Goal: Information Seeking & Learning: Check status

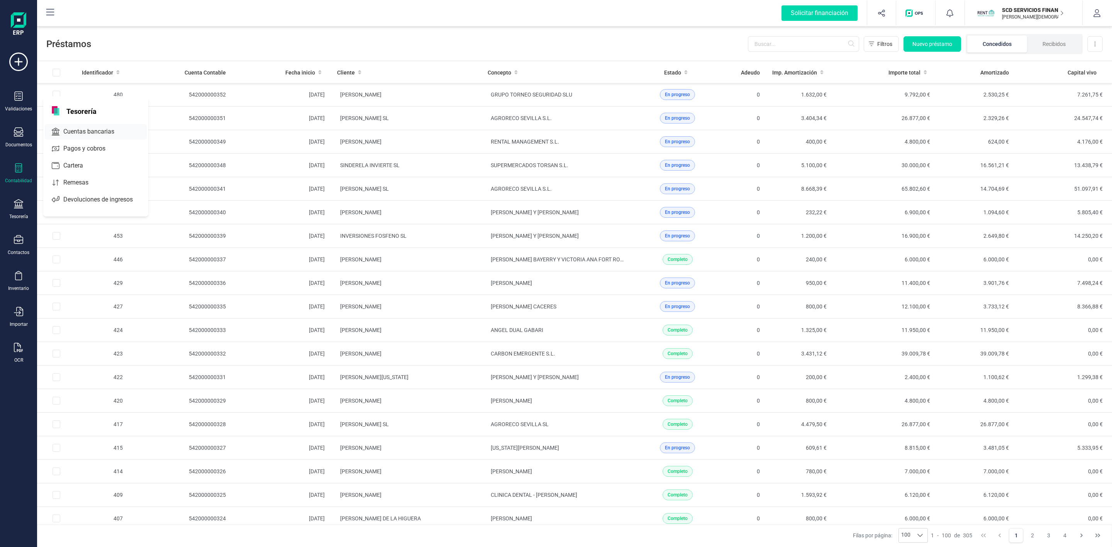
click at [81, 132] on span "Cuentas bancarias" at bounding box center [94, 131] width 68 height 9
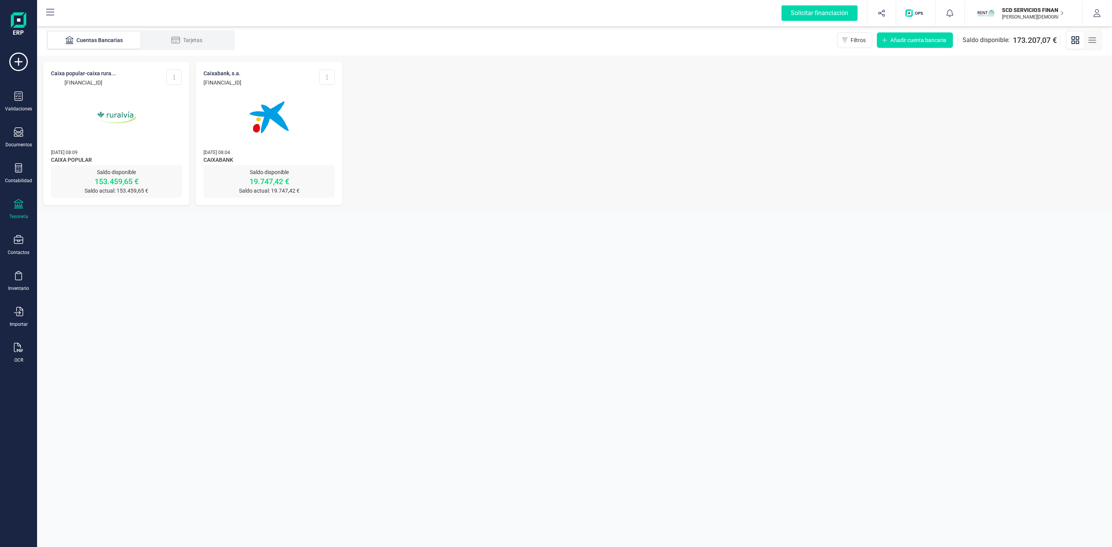
click at [106, 106] on img at bounding box center [116, 117] width 65 height 65
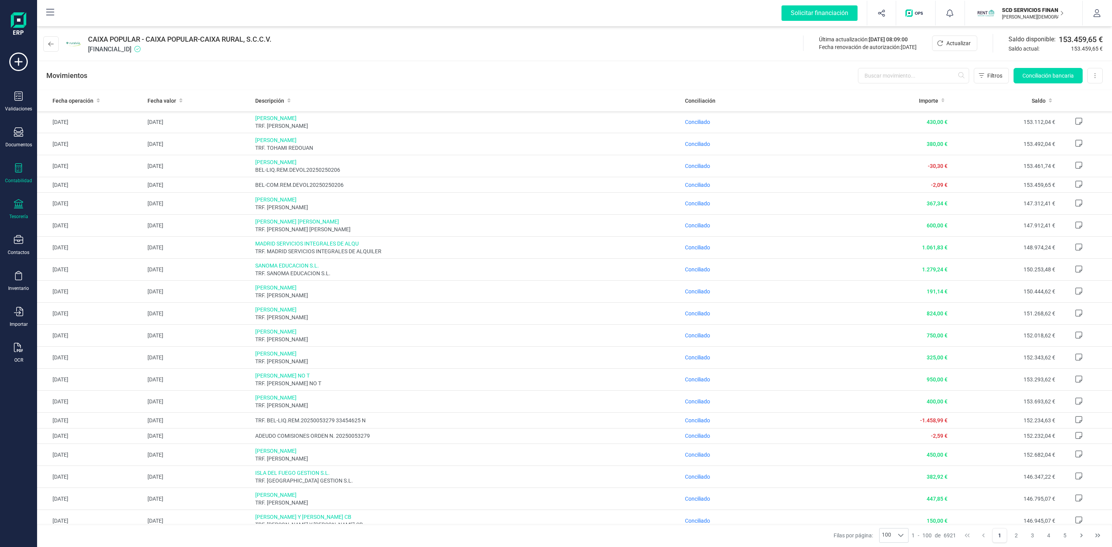
click at [20, 174] on div at bounding box center [18, 168] width 9 height 11
click at [79, 197] on span "Préstamos" at bounding box center [83, 197] width 46 height 9
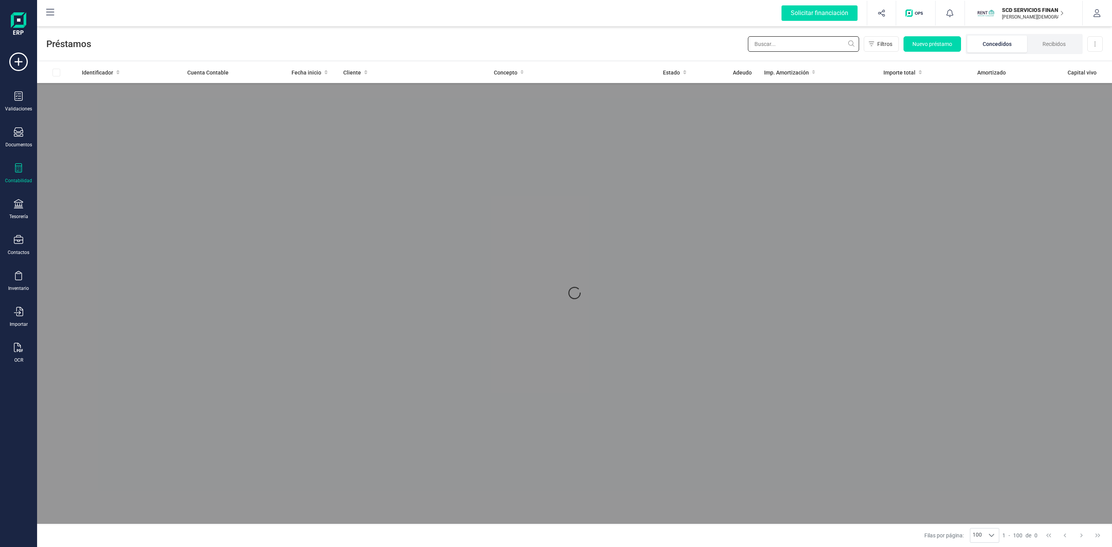
click at [811, 39] on input "text" at bounding box center [803, 43] width 111 height 15
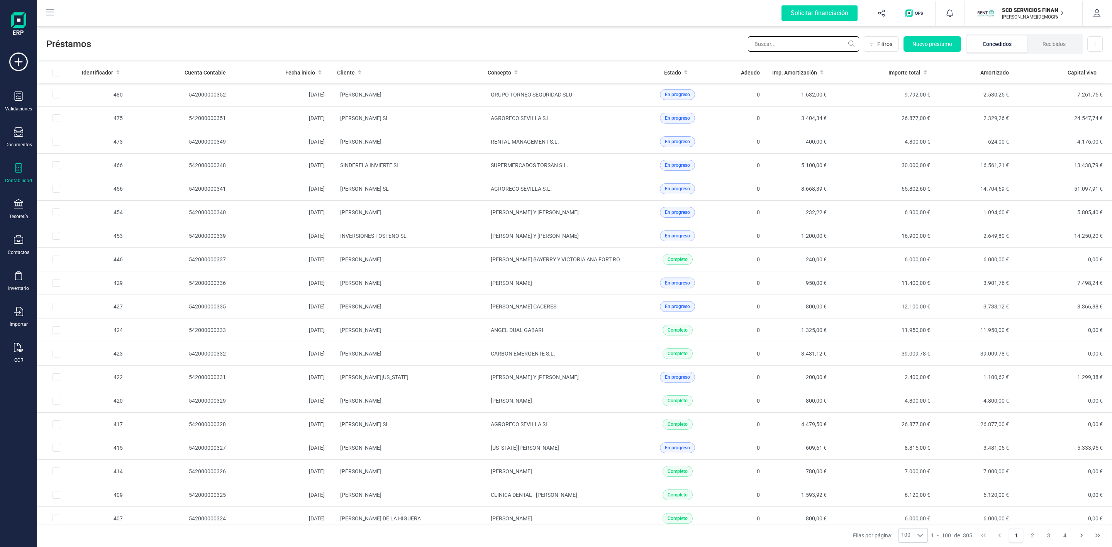
click at [811, 42] on input "text" at bounding box center [803, 43] width 111 height 15
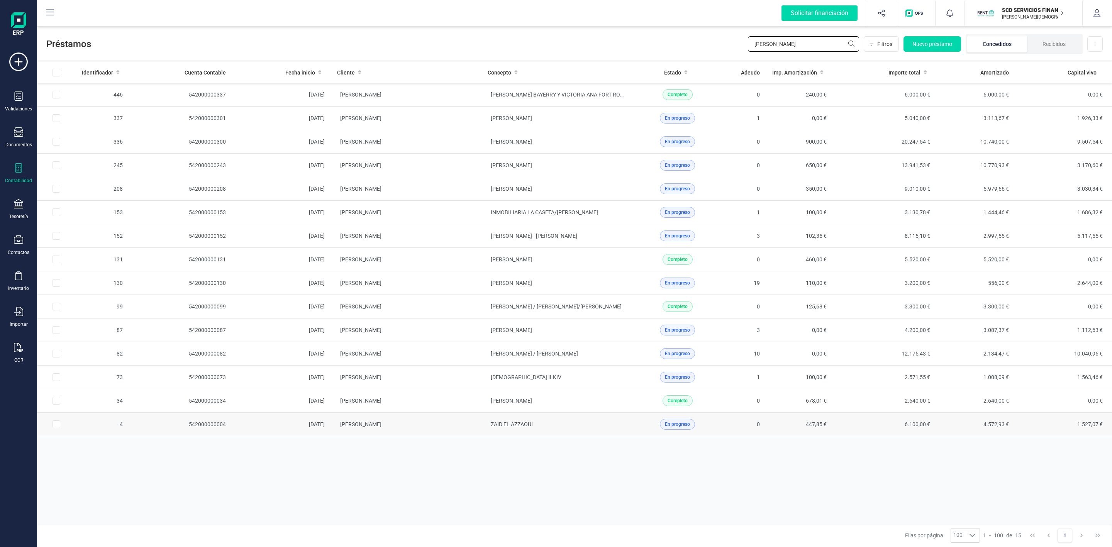
type input "[PERSON_NAME]"
click at [459, 432] on td "[PERSON_NAME]" at bounding box center [406, 425] width 151 height 24
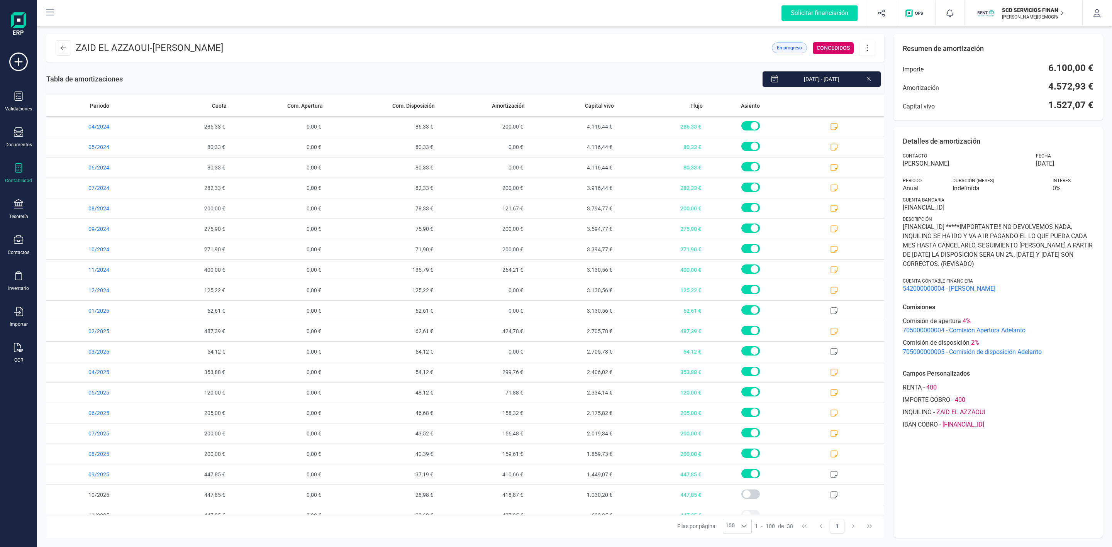
scroll to position [386, 0]
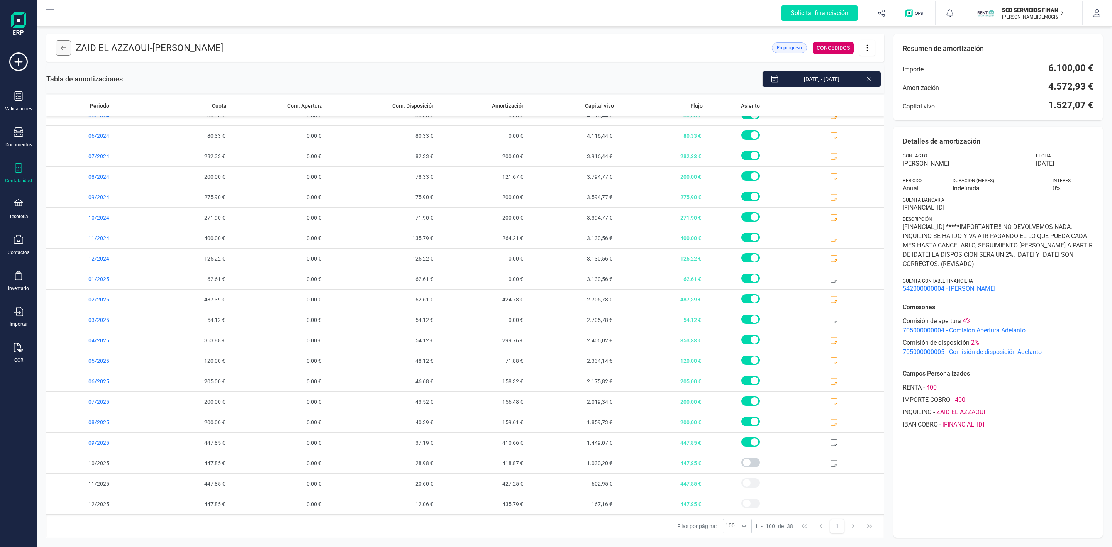
click at [58, 50] on button at bounding box center [63, 47] width 15 height 15
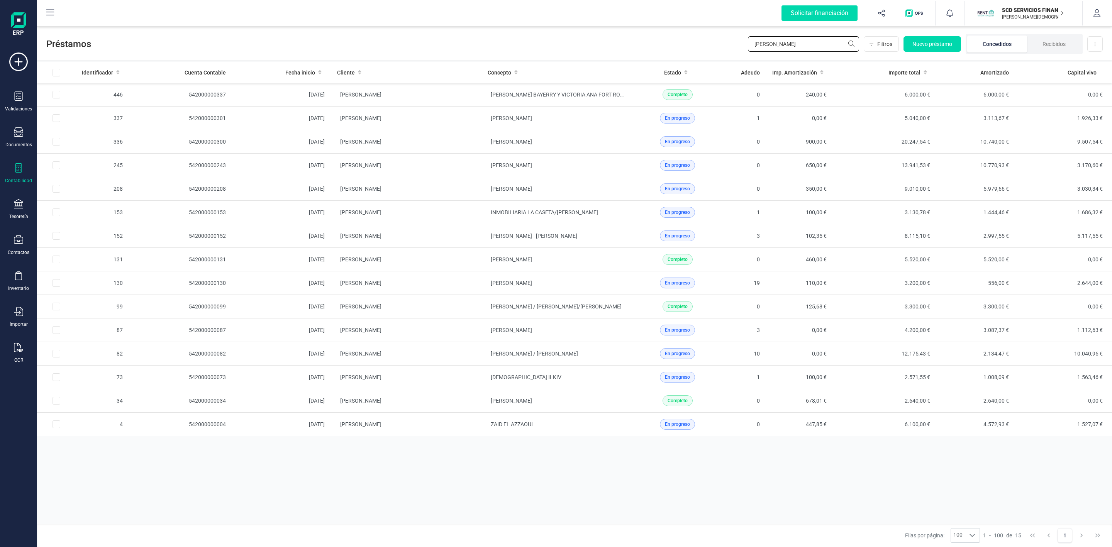
drag, startPoint x: 650, startPoint y: 46, endPoint x: 620, endPoint y: 43, distance: 30.2
click at [633, 46] on div "Préstamos [PERSON_NAME] Nuevo préstamo Concedidos Recibidos Descargar Excel" at bounding box center [574, 43] width 1075 height 36
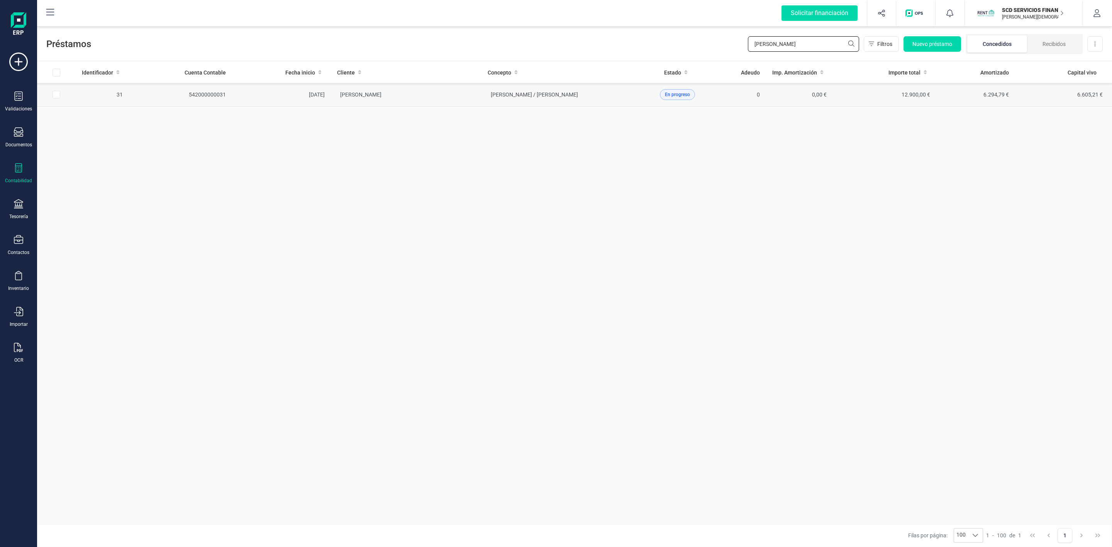
type input "[PERSON_NAME]"
click at [458, 97] on td "[PERSON_NAME]" at bounding box center [406, 95] width 151 height 24
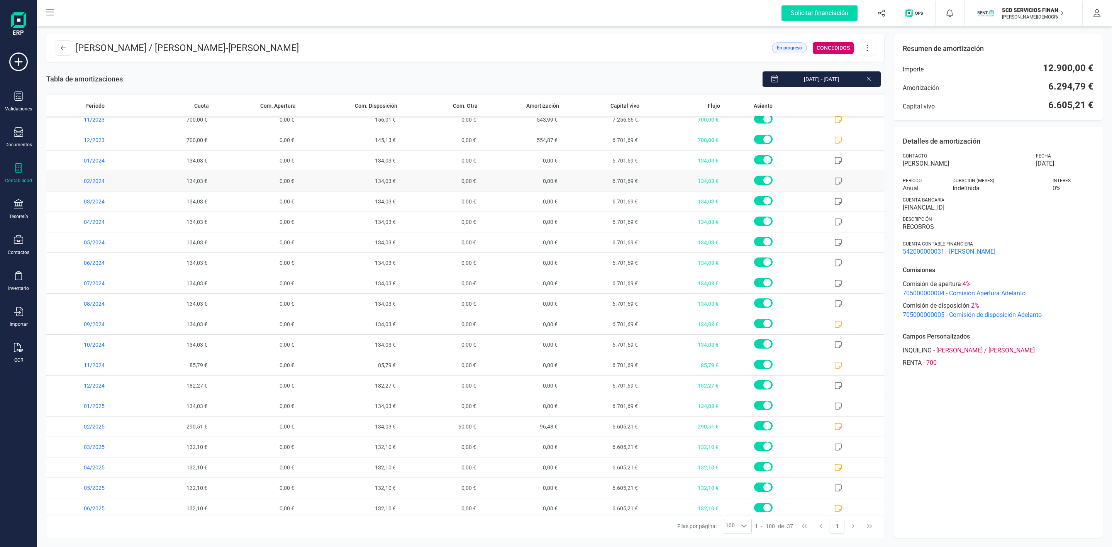
scroll to position [365, 0]
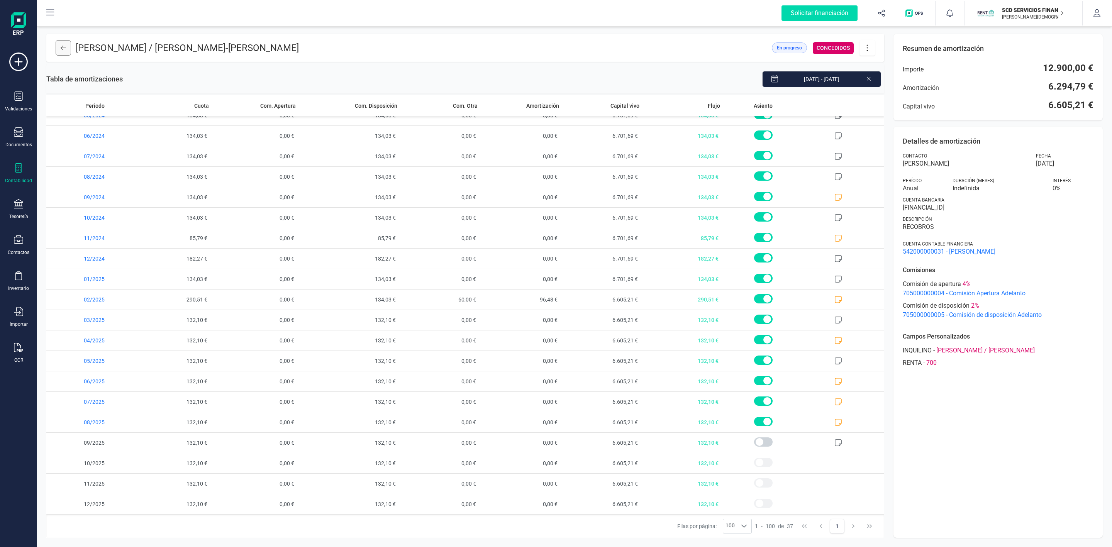
click at [69, 47] on button at bounding box center [63, 47] width 15 height 15
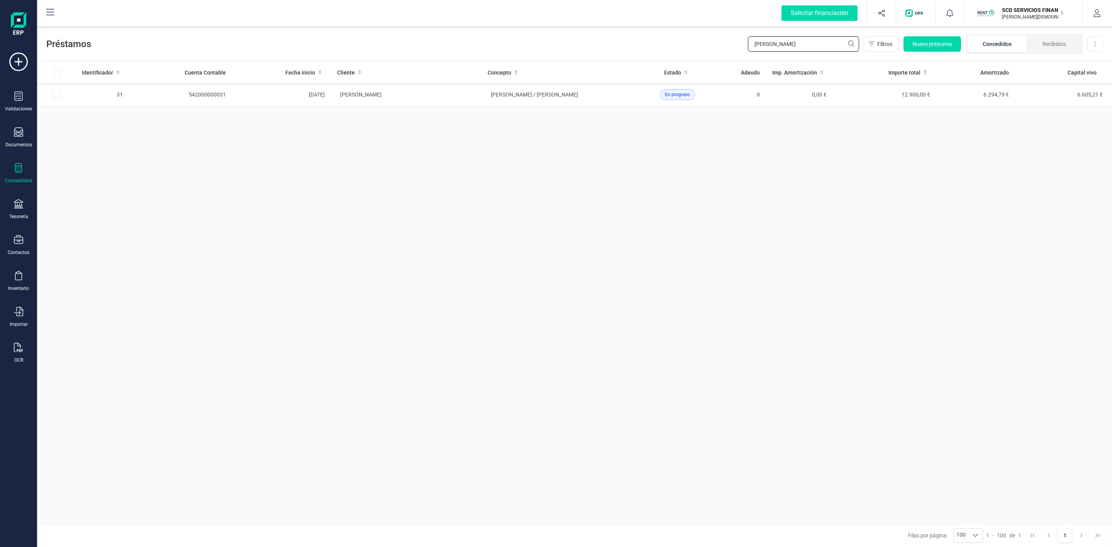
drag, startPoint x: 754, startPoint y: 47, endPoint x: 724, endPoint y: 47, distance: 30.1
click at [724, 47] on div "Préstamos [PERSON_NAME] Nuevo préstamo Concedidos Recibidos Descargar Excel" at bounding box center [574, 43] width 1075 height 36
type input "[PERSON_NAME]"
click at [474, 121] on td "[PERSON_NAME]" at bounding box center [406, 119] width 151 height 24
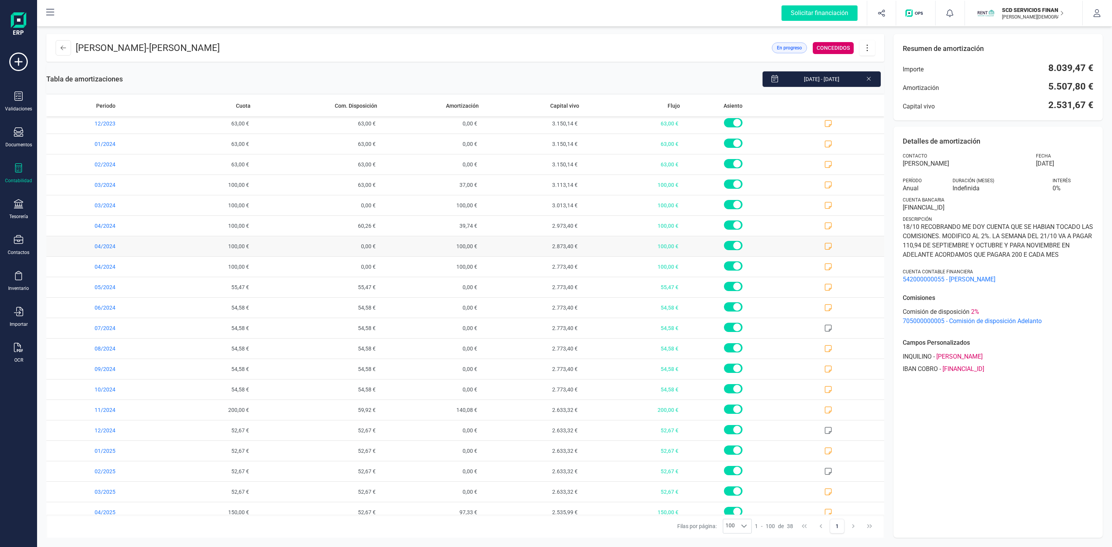
scroll to position [386, 0]
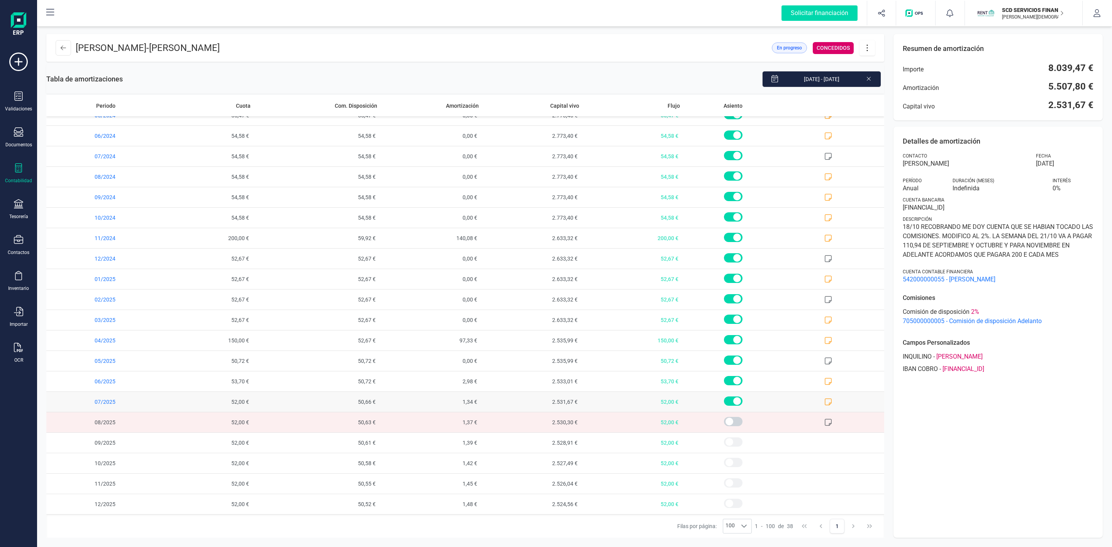
click at [824, 401] on icon at bounding box center [828, 402] width 8 height 8
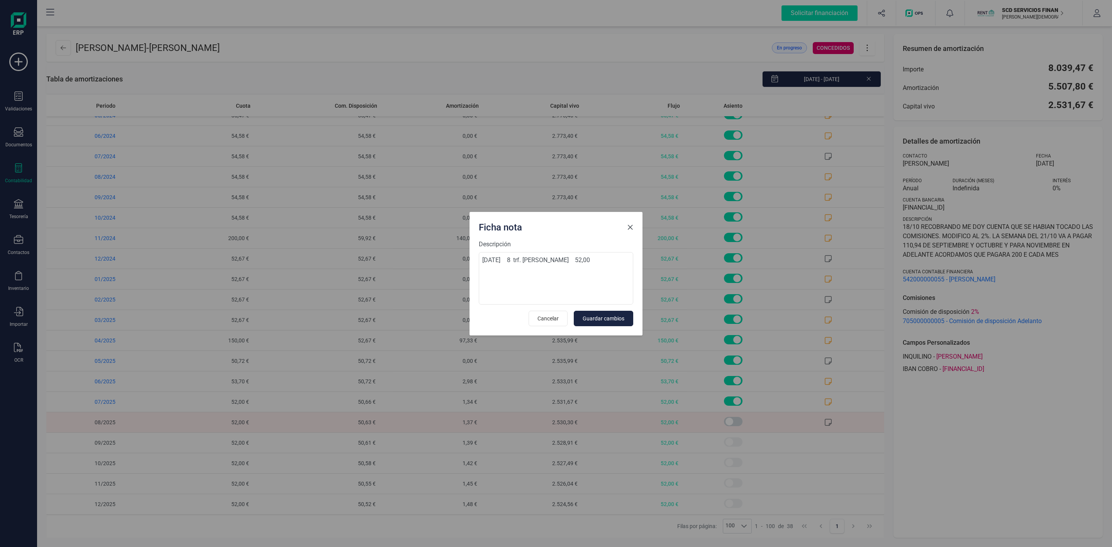
click at [630, 226] on span "Close" at bounding box center [630, 227] width 6 height 6
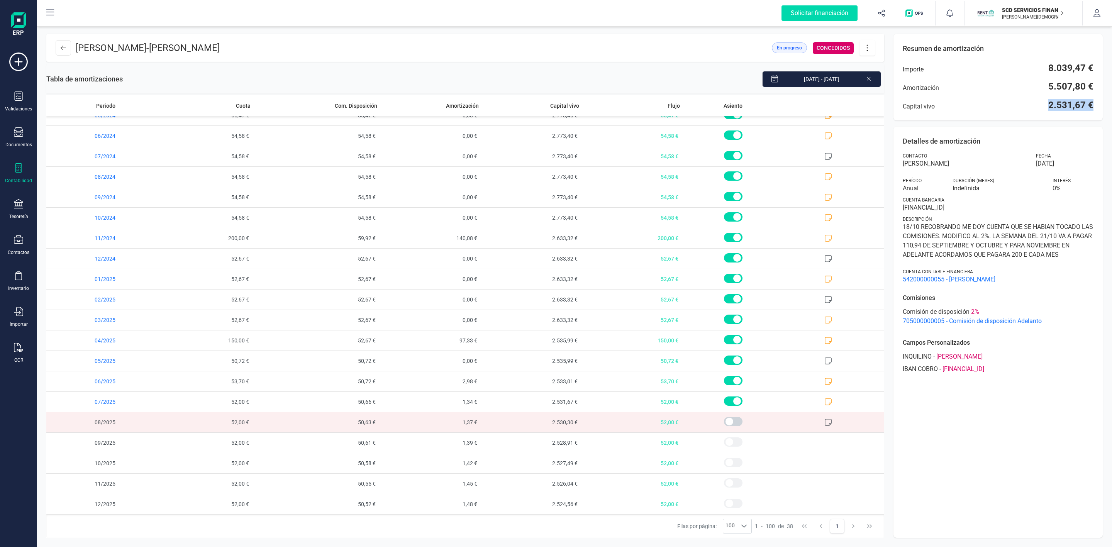
drag, startPoint x: 1048, startPoint y: 103, endPoint x: 1102, endPoint y: 107, distance: 53.4
click at [1102, 107] on div "Resumen de amortización Importe 8.039,47 € Amortización 5.507,80 € Capital vivo…" at bounding box center [997, 77] width 209 height 86
click at [1039, 100] on div "Capital vivo 2.531,67 €" at bounding box center [997, 105] width 191 height 12
drag, startPoint x: 1048, startPoint y: 103, endPoint x: 1111, endPoint y: 100, distance: 62.6
click at [1111, 100] on div "MARIA DEL [PERSON_NAME] - [PERSON_NAME] En progreso CONCEDIDOS Tabla de amortiz…" at bounding box center [574, 286] width 1075 height 522
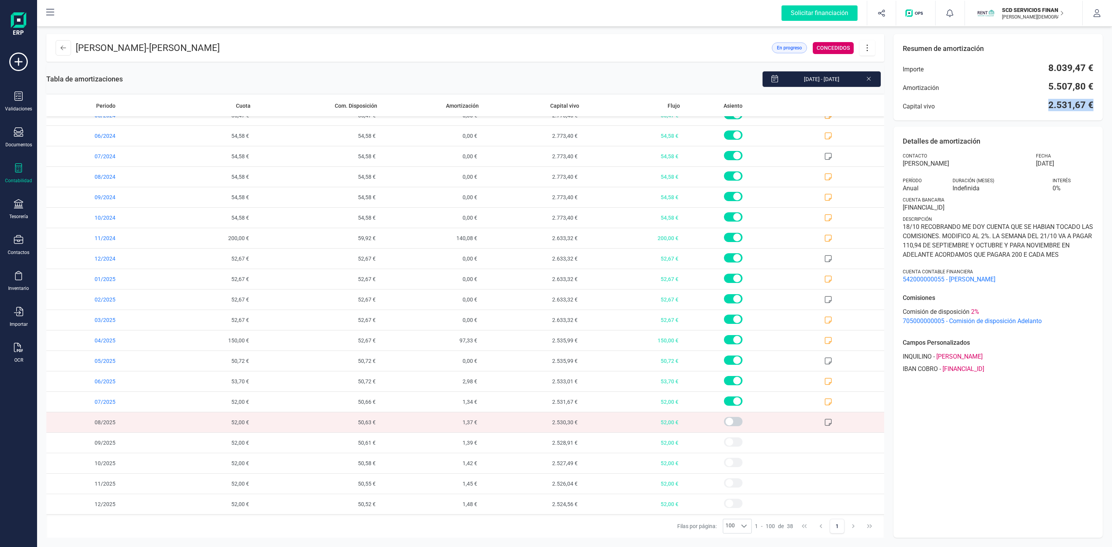
click at [1027, 109] on div "Capital vivo 2.531,67 €" at bounding box center [997, 105] width 191 height 12
drag, startPoint x: 1041, startPoint y: 104, endPoint x: 1106, endPoint y: 102, distance: 64.9
click at [1106, 102] on div "MARIA DEL [PERSON_NAME] - [PERSON_NAME] En progreso CONCEDIDOS Tabla de amortiz…" at bounding box center [574, 286] width 1075 height 522
click at [66, 48] on button at bounding box center [63, 47] width 15 height 15
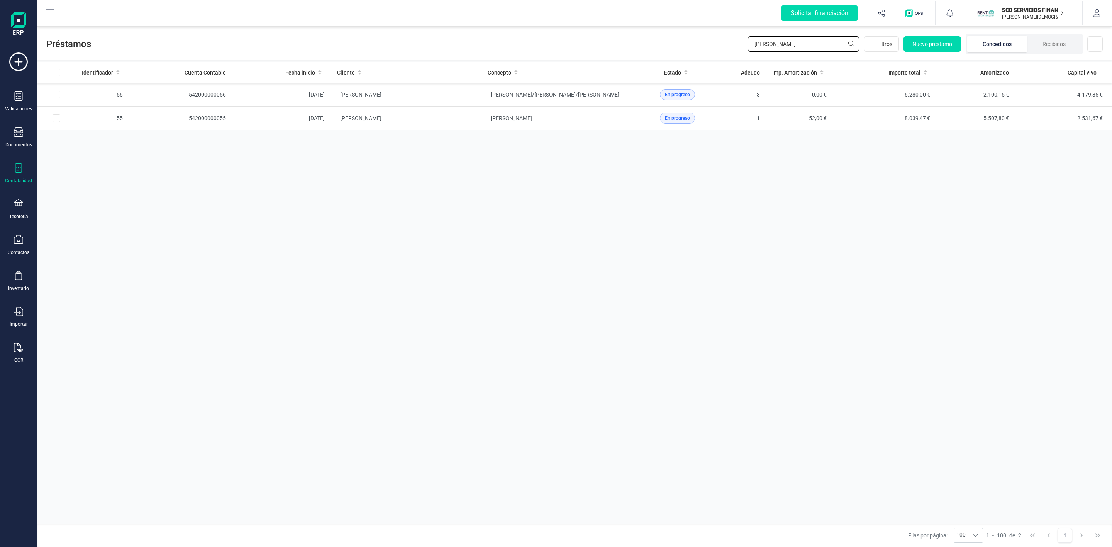
drag, startPoint x: 680, startPoint y: 51, endPoint x: 674, endPoint y: 51, distance: 6.2
click at [680, 51] on div "Préstamos [PERSON_NAME] Filtros Nuevo préstamo Concedidos Recibidos Descargar E…" at bounding box center [574, 43] width 1075 height 36
type input "[PERSON_NAME]"
click at [471, 102] on td "[PERSON_NAME]" at bounding box center [406, 95] width 151 height 24
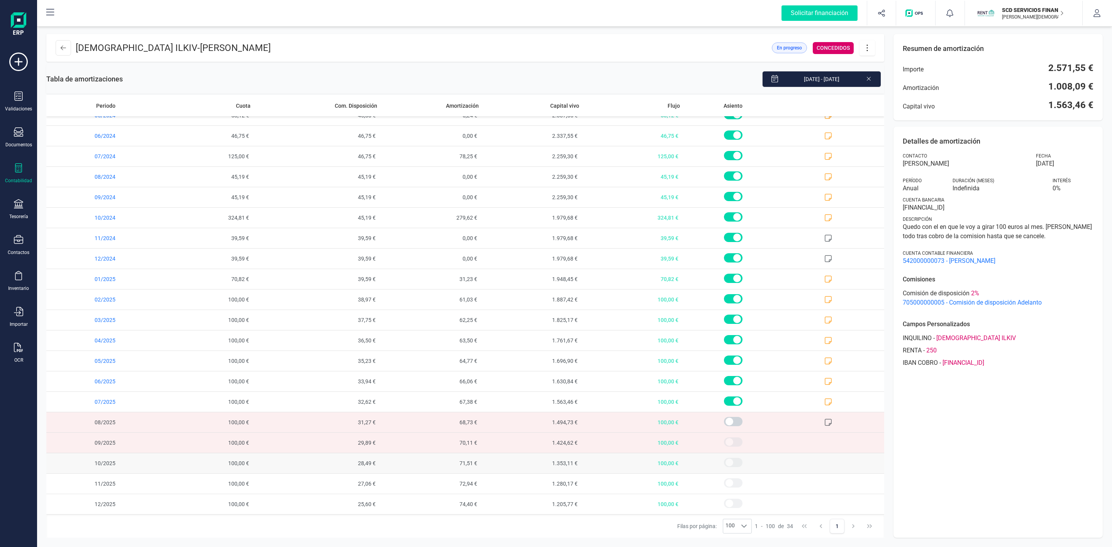
scroll to position [303, 0]
click at [824, 401] on icon at bounding box center [828, 402] width 8 height 8
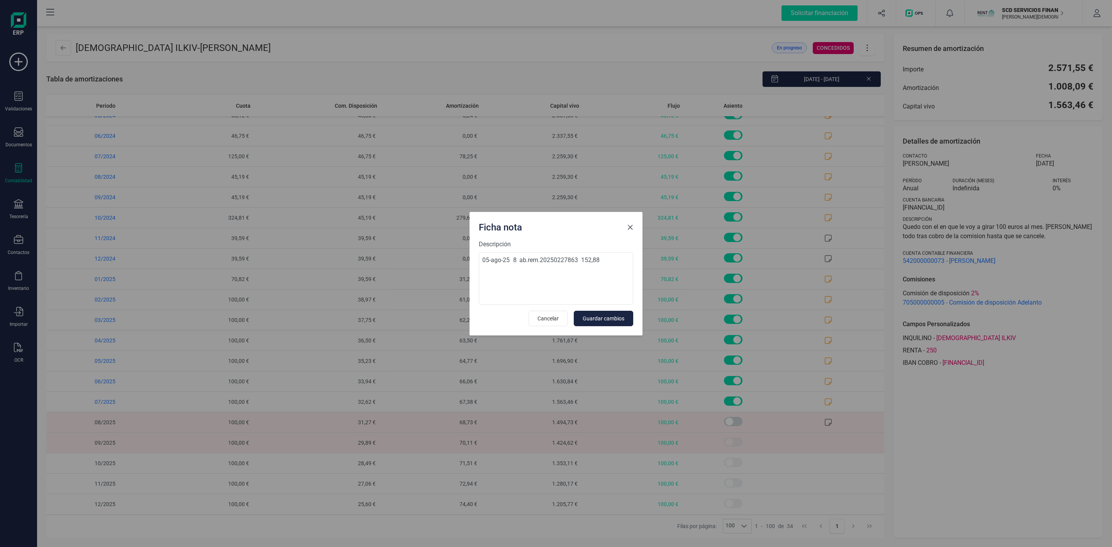
click at [629, 227] on span "Close" at bounding box center [630, 227] width 6 height 6
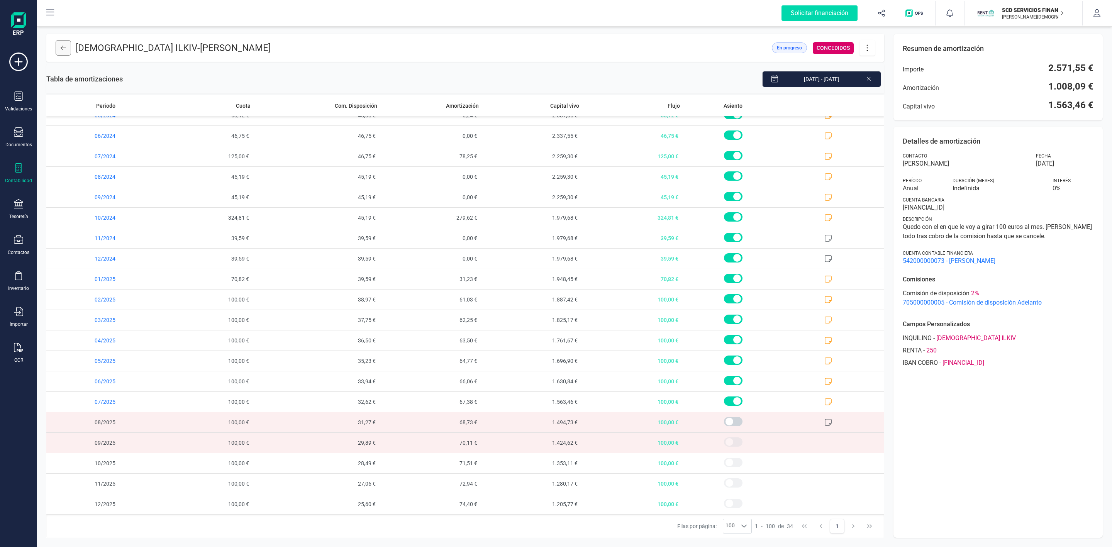
click at [65, 45] on icon at bounding box center [63, 48] width 5 height 6
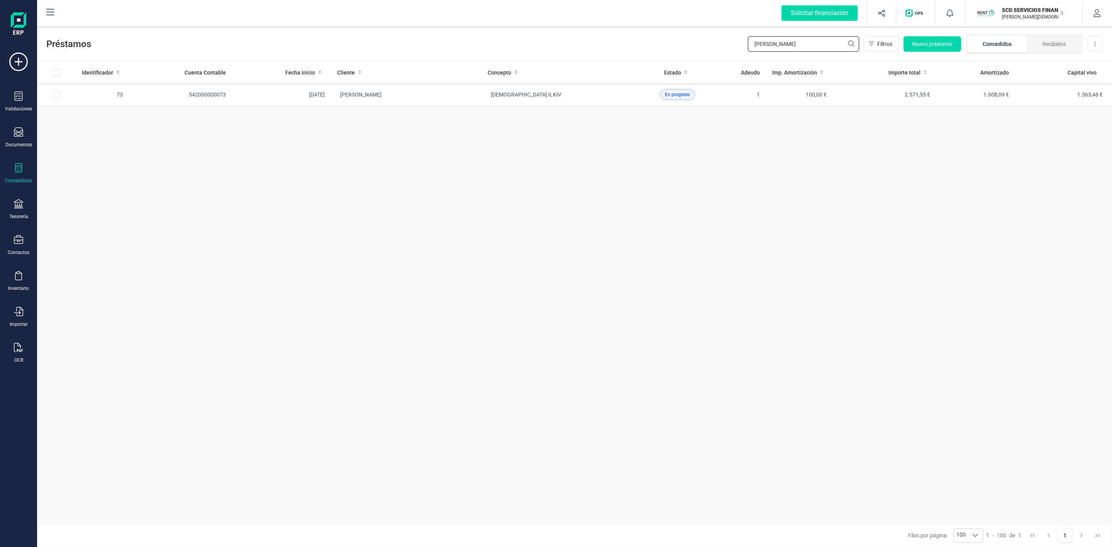
drag, startPoint x: 796, startPoint y: 42, endPoint x: 685, endPoint y: 47, distance: 110.9
click at [694, 47] on div "Préstamos [PERSON_NAME] Nuevo préstamo Concedidos Recibidos Descargar Excel" at bounding box center [574, 43] width 1075 height 36
type input "[PERSON_NAME]"
click at [469, 97] on td "[PERSON_NAME]" at bounding box center [406, 95] width 151 height 24
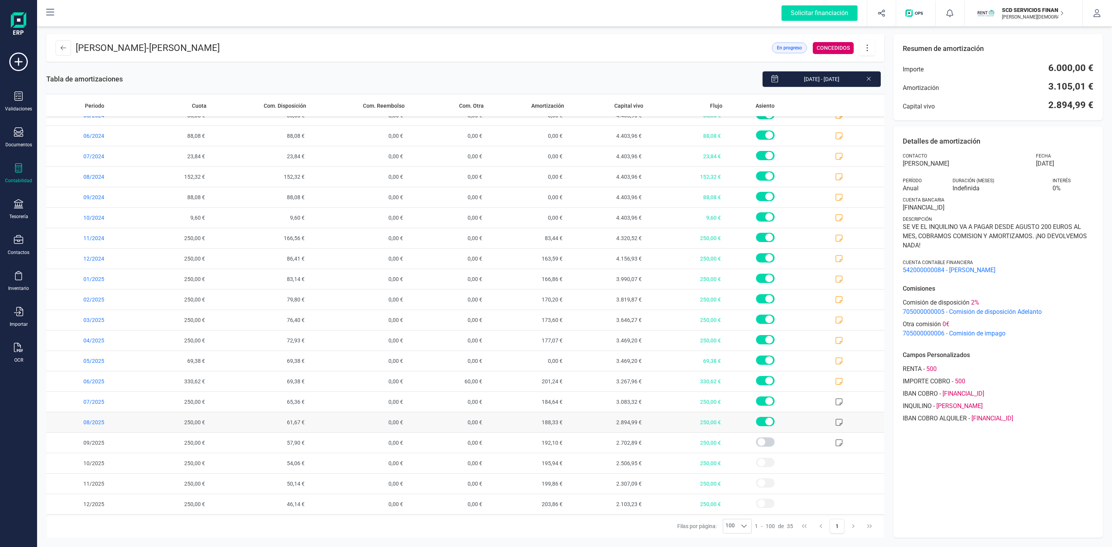
scroll to position [324, 0]
click at [63, 47] on icon at bounding box center [63, 48] width 5 height 6
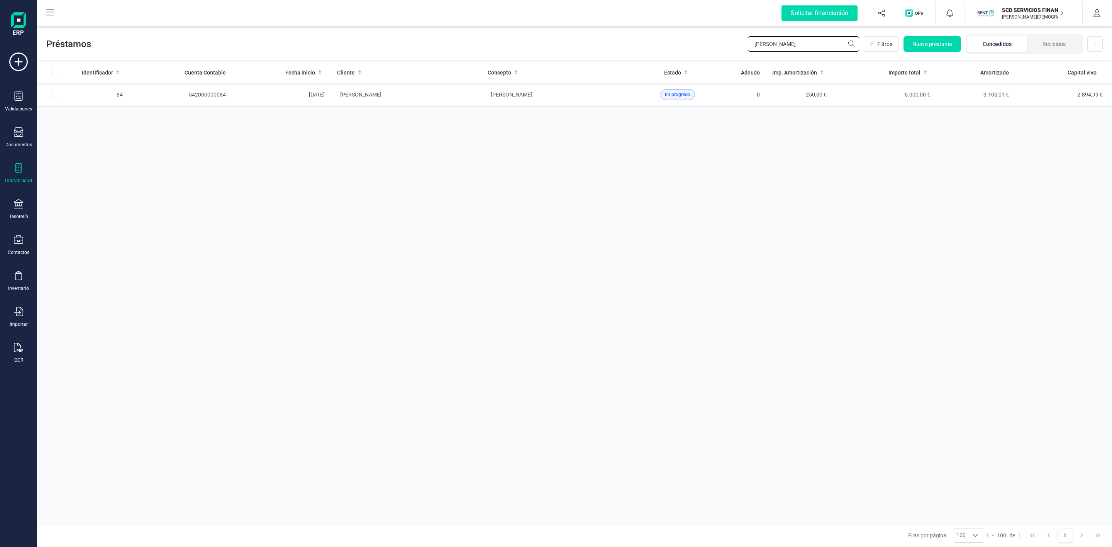
drag, startPoint x: 820, startPoint y: 46, endPoint x: 618, endPoint y: 54, distance: 202.5
click at [632, 57] on div "Préstamos [PERSON_NAME] Filtros Nuevo préstamo Concedidos Recibidos Descargar E…" at bounding box center [574, 43] width 1075 height 36
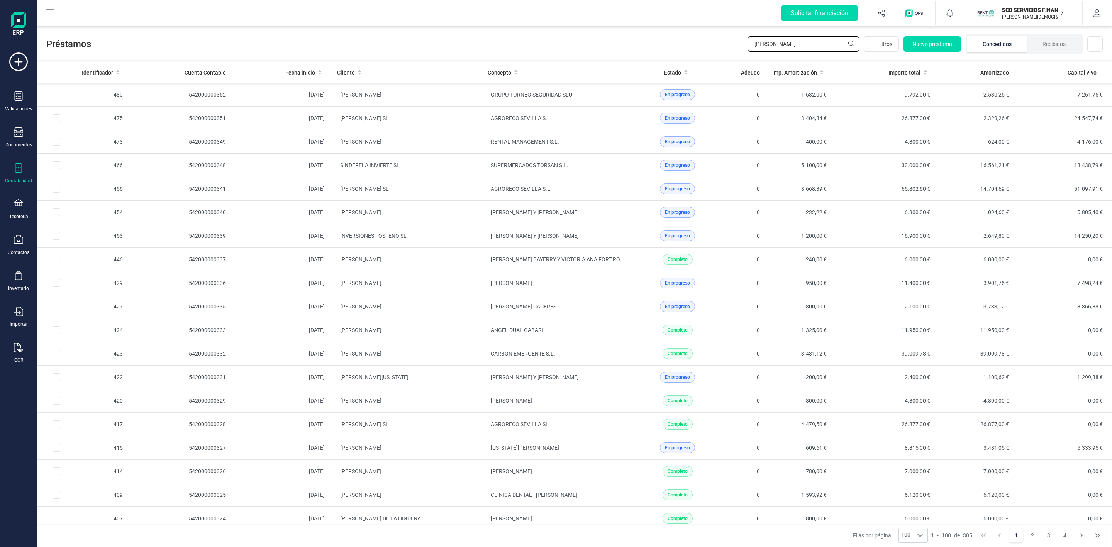
type input "[PERSON_NAME]"
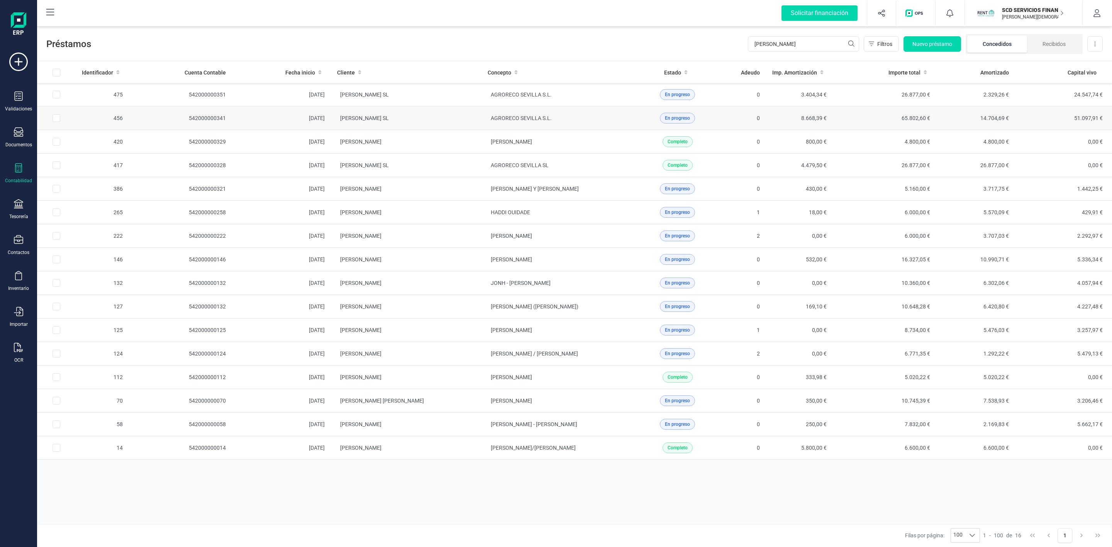
click at [456, 119] on td "[PERSON_NAME] SL" at bounding box center [406, 119] width 151 height 24
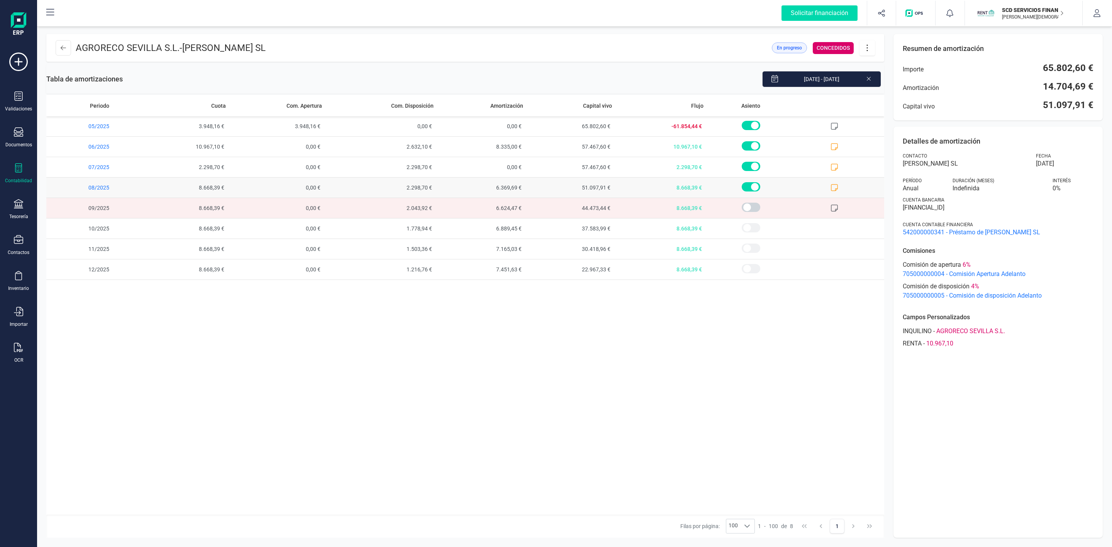
click at [837, 189] on icon at bounding box center [834, 188] width 8 height 8
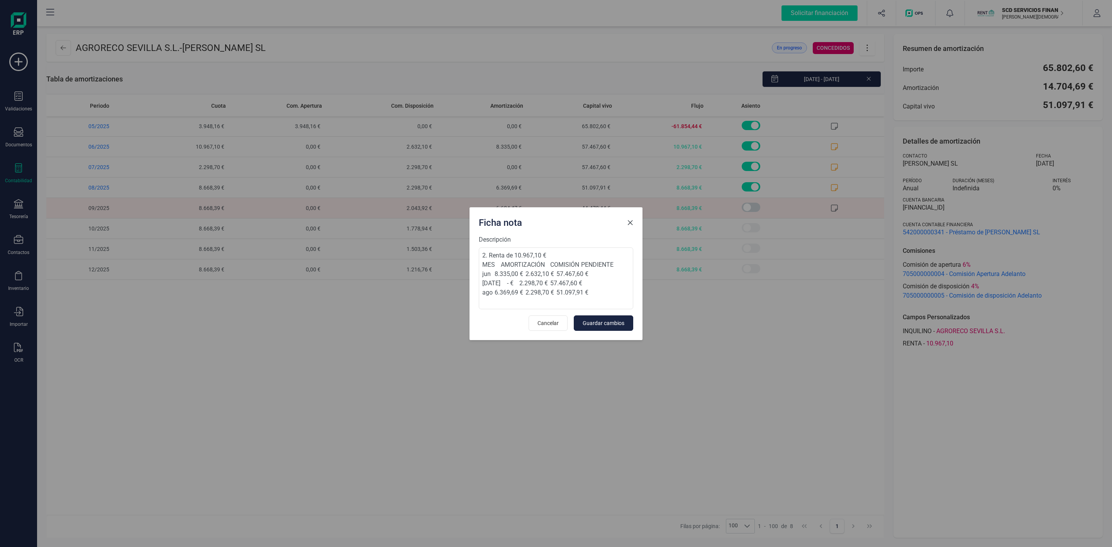
click at [629, 220] on span "Close" at bounding box center [630, 223] width 6 height 6
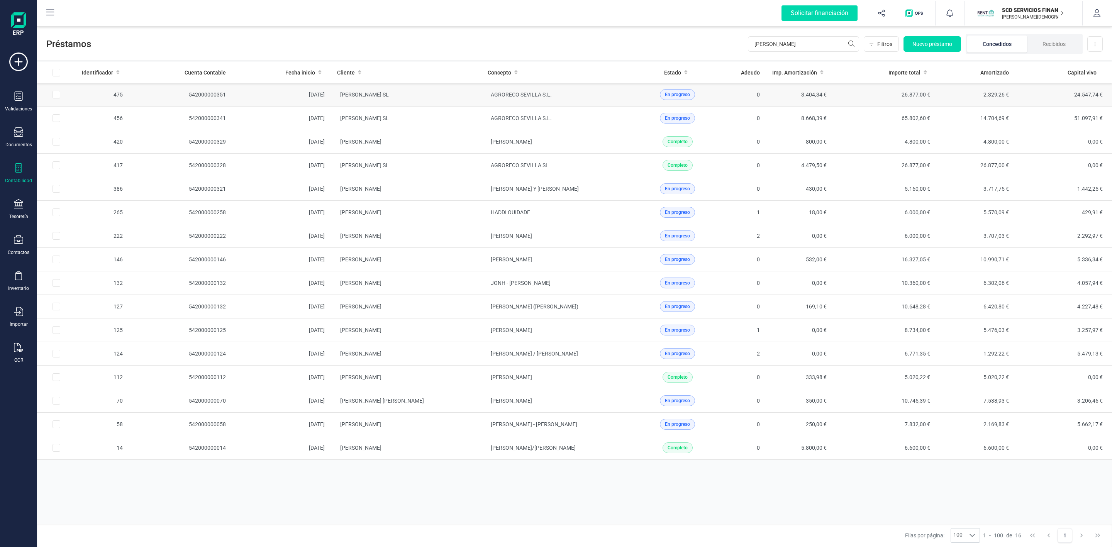
click at [610, 94] on td "AGRORECO SEVILLA S.L." at bounding box center [556, 95] width 151 height 24
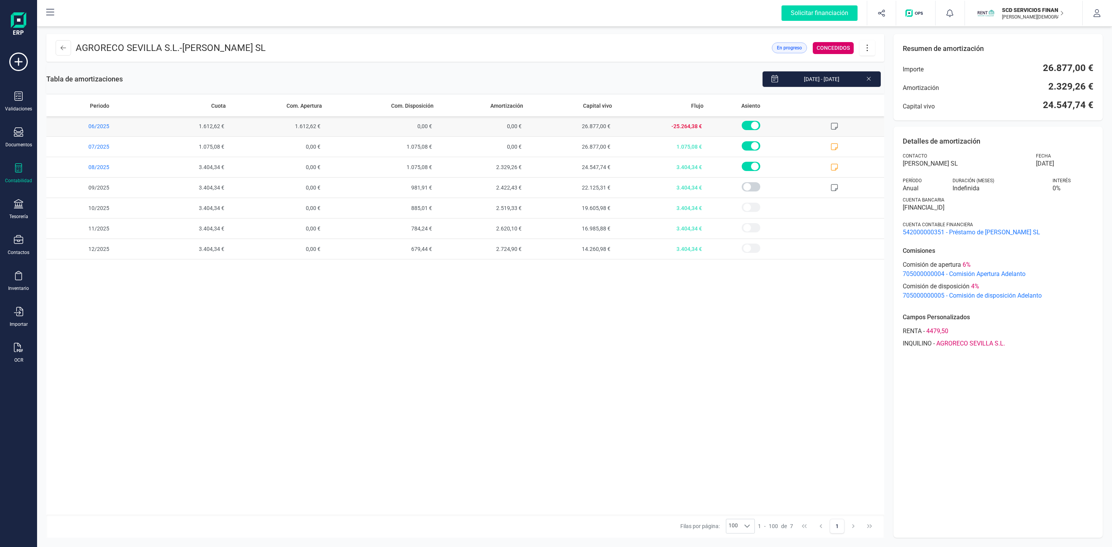
drag, startPoint x: 1025, startPoint y: 109, endPoint x: 613, endPoint y: 125, distance: 413.0
click at [1098, 109] on div "Resumen de amortización Importe 26.877,00 € Amortización 2.329,26 € Capital viv…" at bounding box center [997, 77] width 209 height 86
click at [63, 46] on icon at bounding box center [63, 48] width 5 height 6
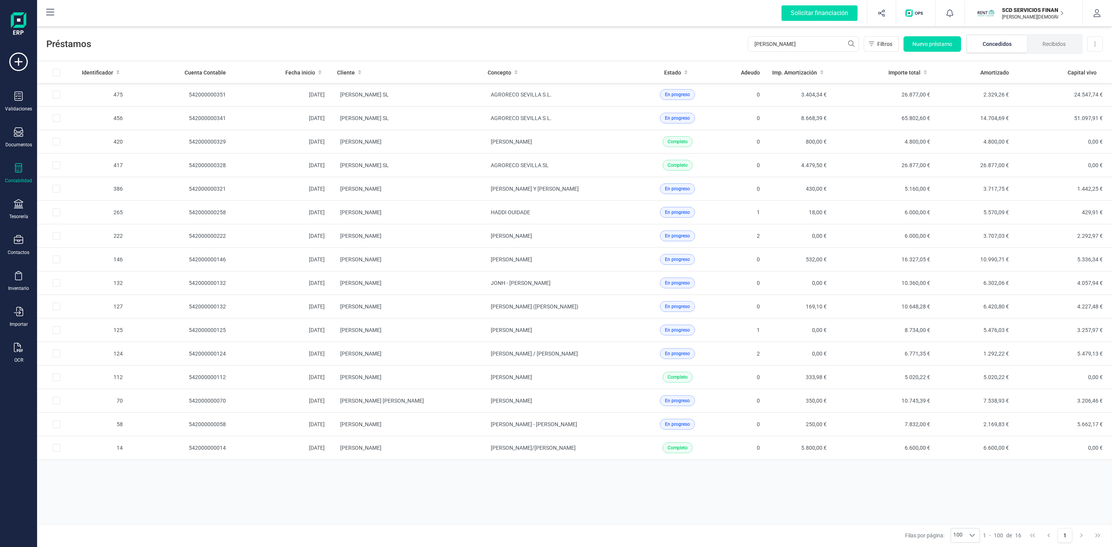
click at [457, 501] on div "Identificador Cuenta Contable Fecha inicio Cliente Concepto Estado Adeudo Imp. …" at bounding box center [574, 293] width 1075 height 462
drag, startPoint x: 795, startPoint y: 41, endPoint x: 649, endPoint y: 47, distance: 146.0
click at [653, 47] on div "Préstamos [PERSON_NAME] Filtros Nuevo préstamo Concedidos Recibidos Descargar E…" at bounding box center [574, 43] width 1075 height 36
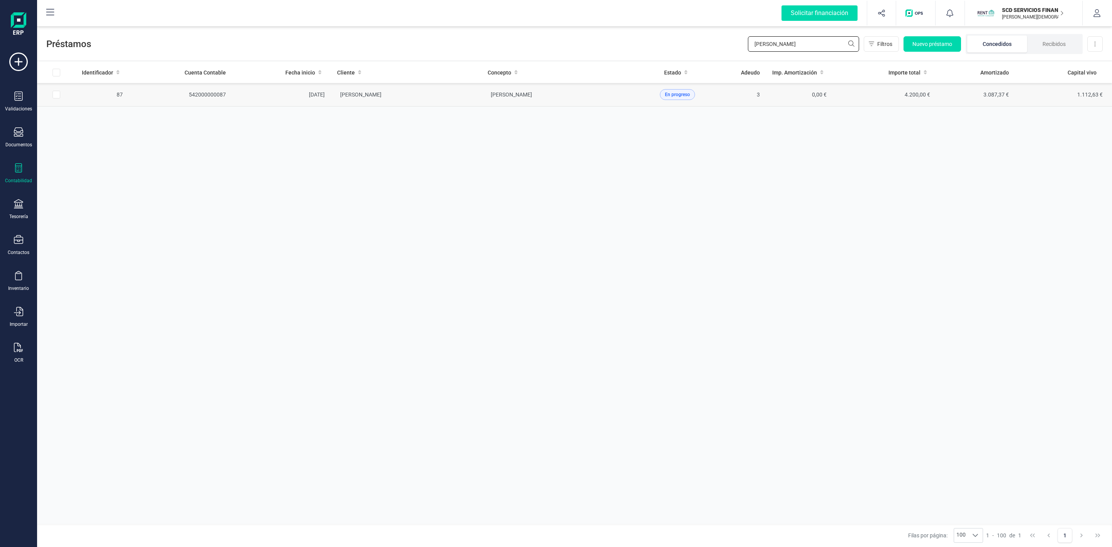
type input "[PERSON_NAME]"
click at [477, 103] on td "[PERSON_NAME]" at bounding box center [406, 95] width 151 height 24
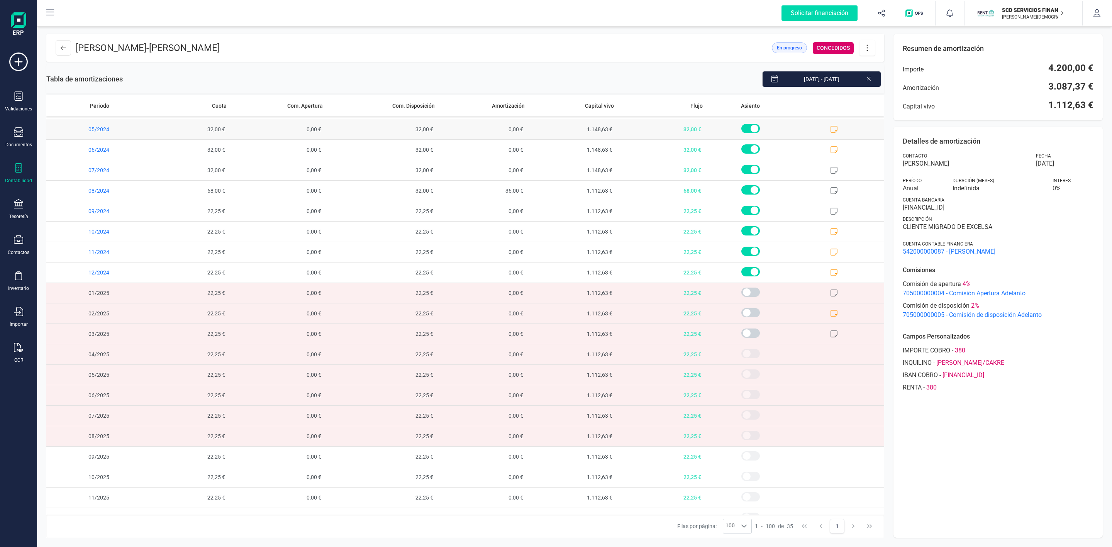
scroll to position [324, 0]
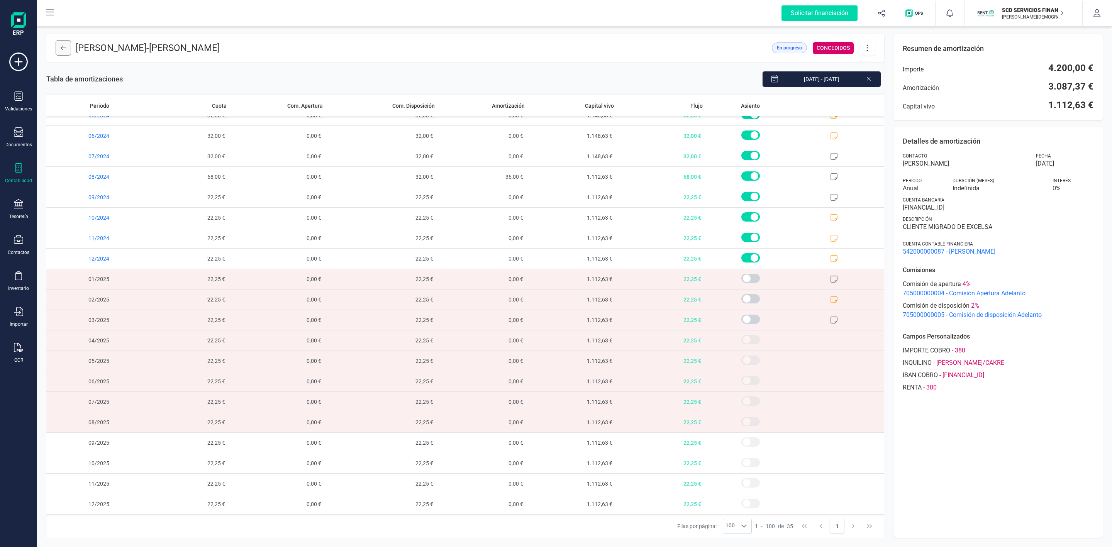
click at [67, 52] on button at bounding box center [63, 47] width 15 height 15
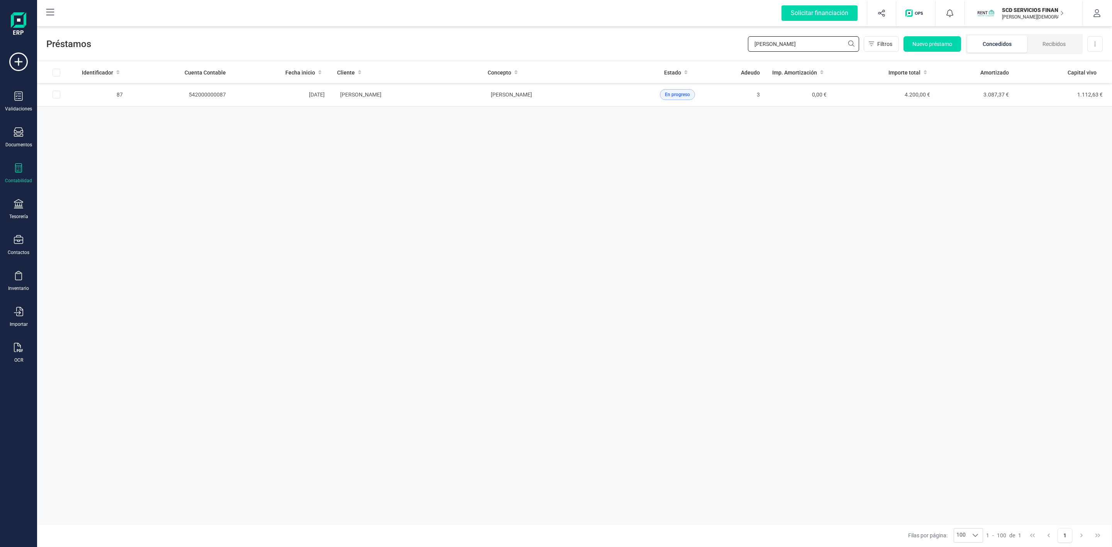
drag, startPoint x: 823, startPoint y: 41, endPoint x: 681, endPoint y: 46, distance: 142.1
click at [687, 46] on div "Préstamos [PERSON_NAME] Nuevo préstamo Concedidos Recibidos Descargar Excel" at bounding box center [574, 43] width 1075 height 36
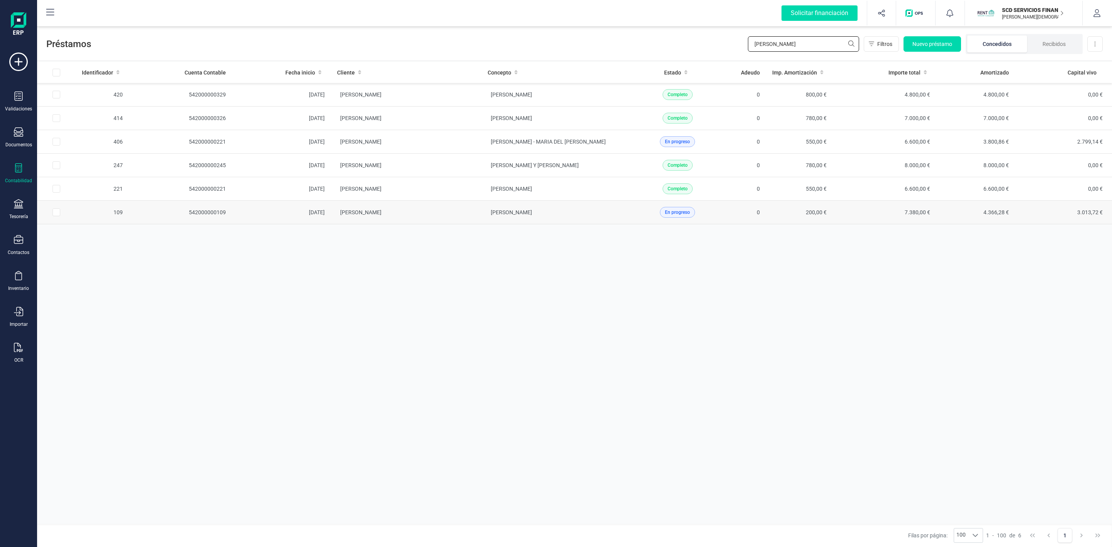
type input "[PERSON_NAME]"
click at [393, 222] on td "[PERSON_NAME]" at bounding box center [406, 213] width 151 height 24
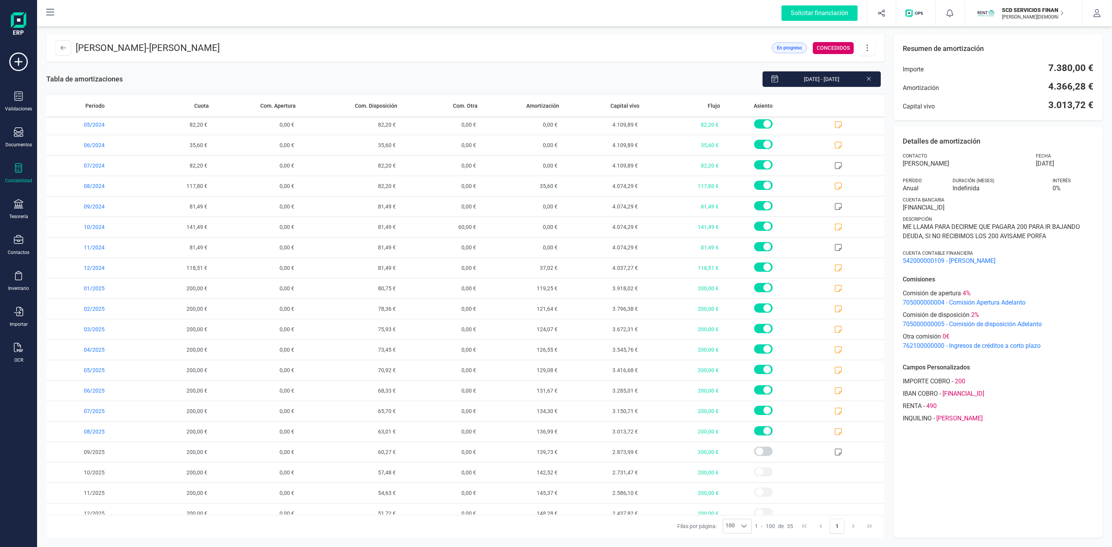
scroll to position [324, 0]
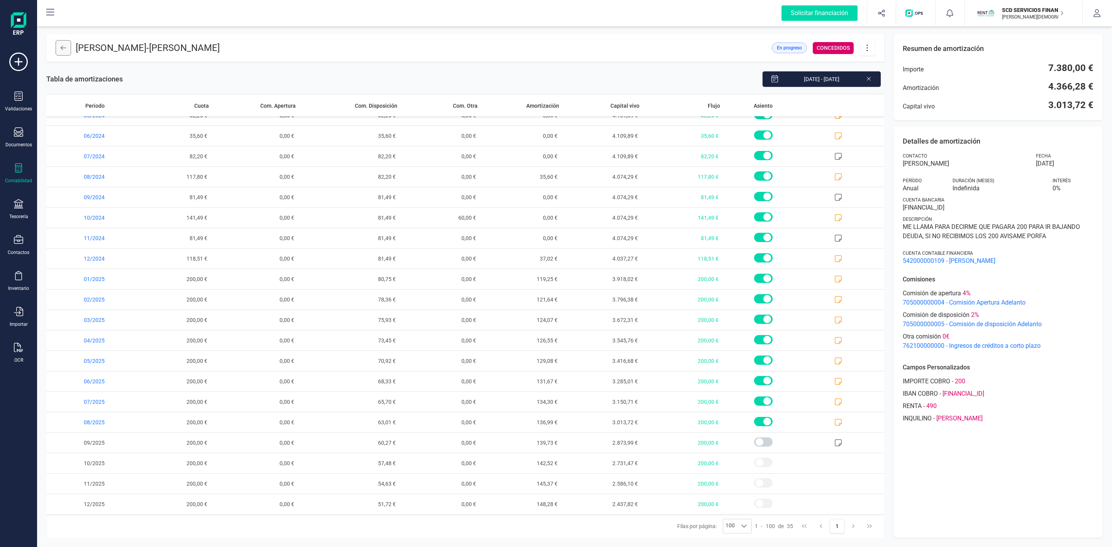
click at [66, 48] on button at bounding box center [63, 47] width 15 height 15
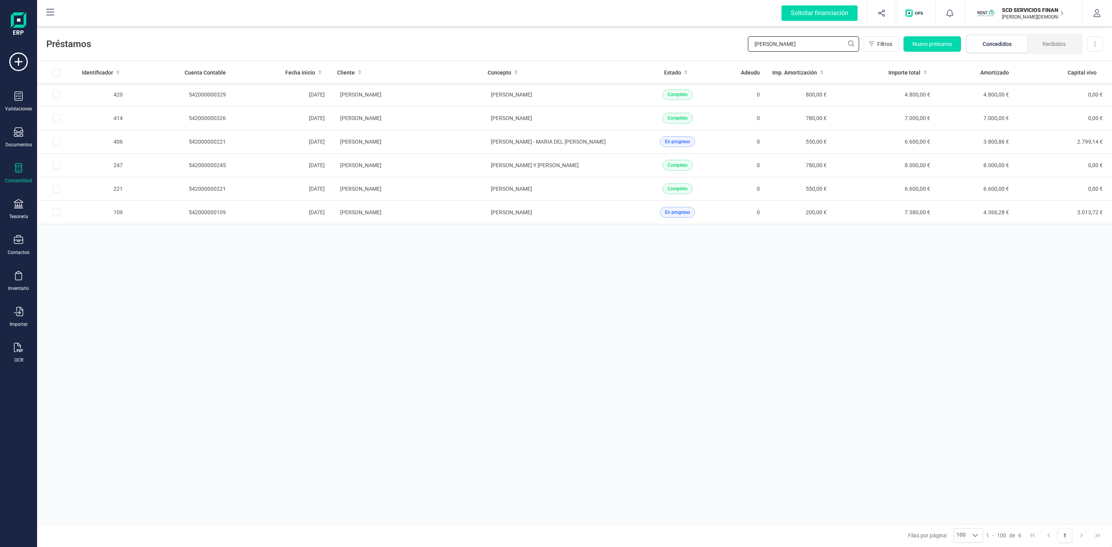
drag, startPoint x: 640, startPoint y: 59, endPoint x: 629, endPoint y: 55, distance: 12.5
click at [639, 59] on div "Préstamos [PERSON_NAME] Nuevo préstamo Concedidos Recibidos Descargar Excel" at bounding box center [574, 43] width 1075 height 36
type input "[PERSON_NAME]"
click at [509, 99] on td "[PERSON_NAME]" at bounding box center [556, 95] width 151 height 24
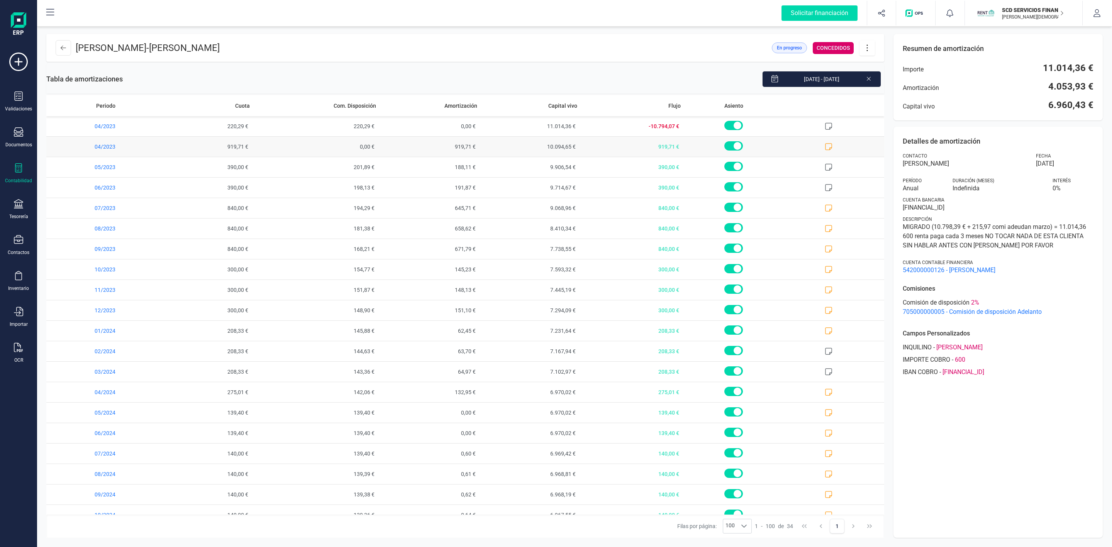
click at [825, 147] on icon at bounding box center [828, 146] width 7 height 7
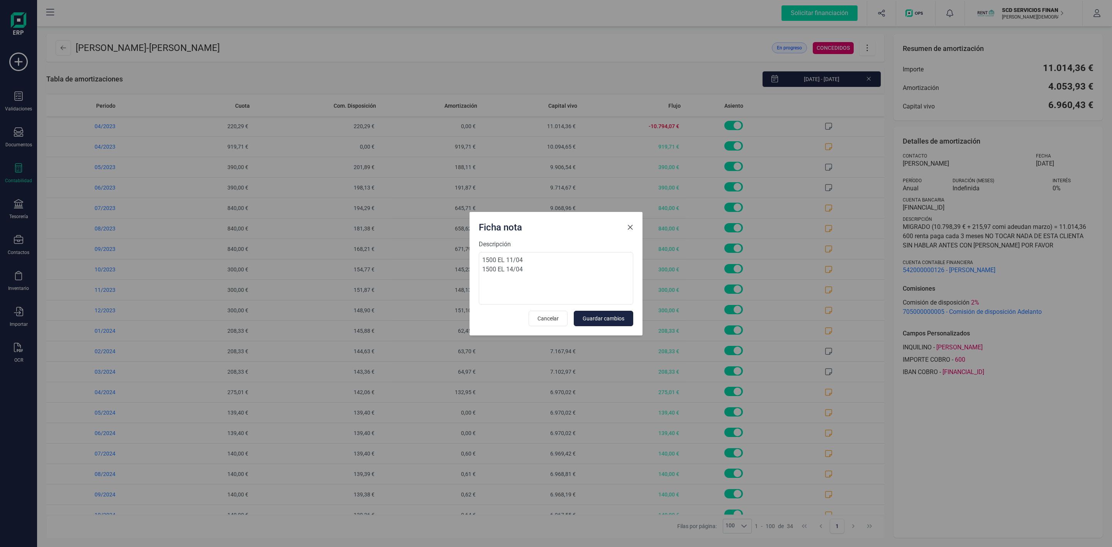
click at [630, 225] on span "Close" at bounding box center [630, 227] width 6 height 6
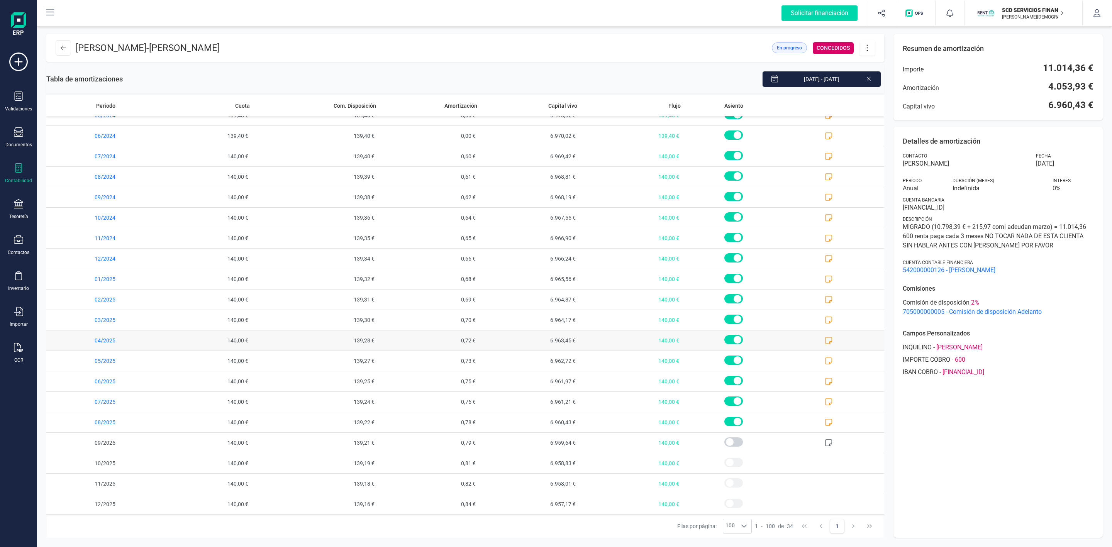
scroll to position [303, 0]
click at [825, 422] on icon at bounding box center [828, 422] width 7 height 7
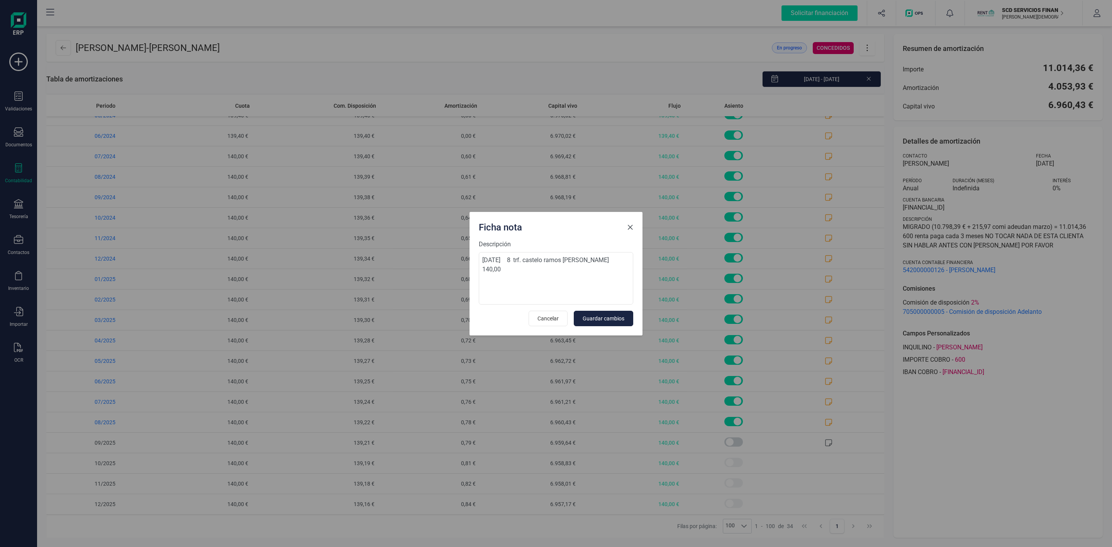
click at [633, 228] on span "Close" at bounding box center [630, 227] width 6 height 6
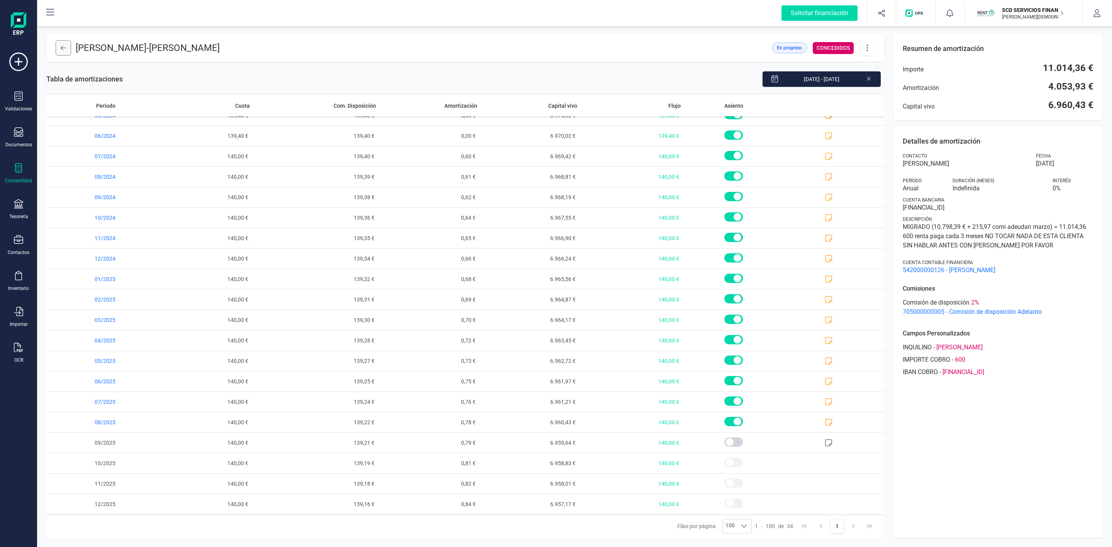
click at [66, 47] on button at bounding box center [63, 47] width 15 height 15
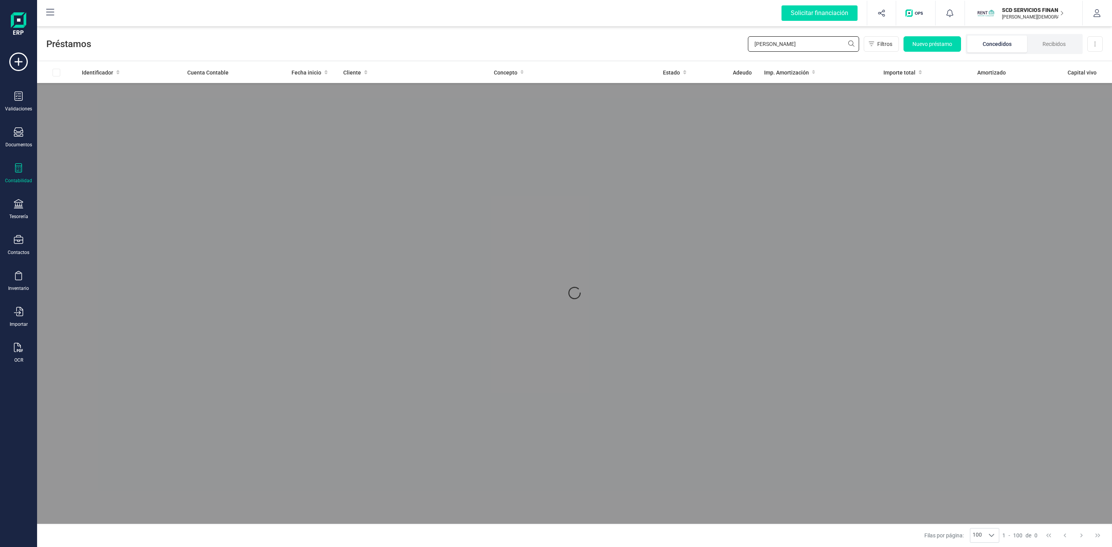
drag, startPoint x: 777, startPoint y: 43, endPoint x: 754, endPoint y: 44, distance: 23.2
click at [755, 44] on input "[PERSON_NAME]" at bounding box center [803, 43] width 111 height 15
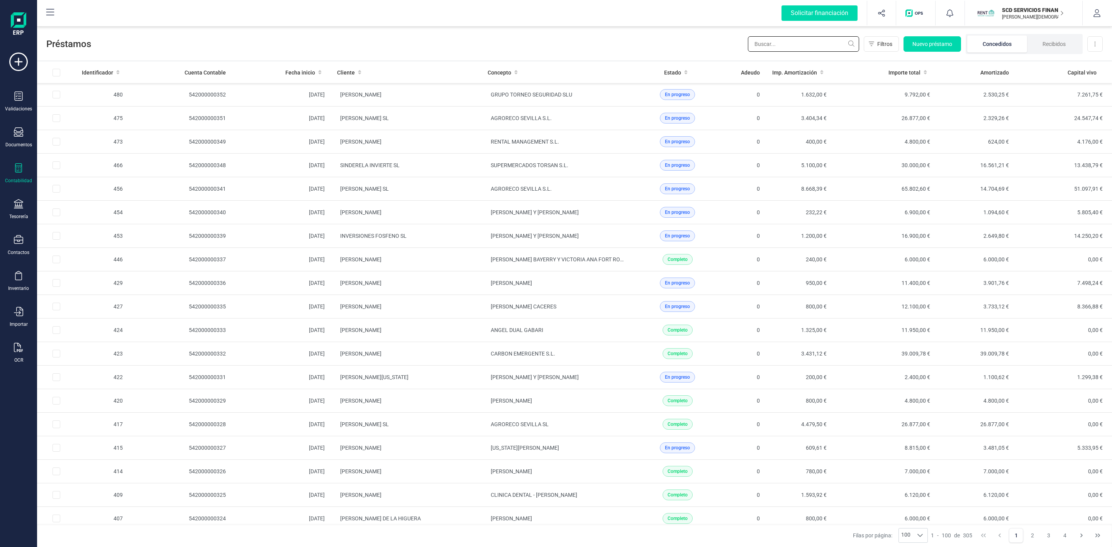
click at [786, 46] on input "text" at bounding box center [803, 43] width 111 height 15
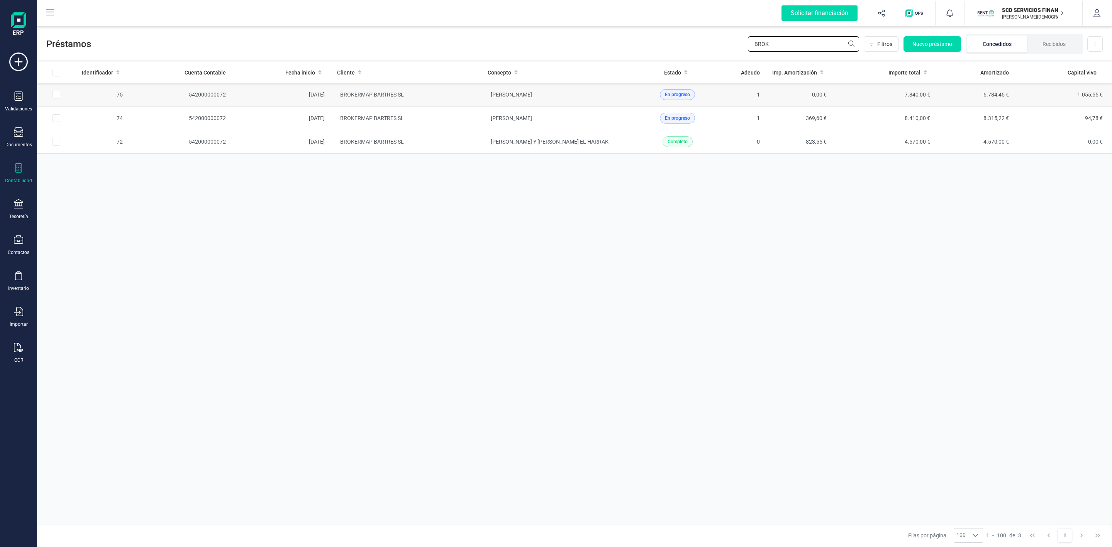
type input "BROK"
click at [459, 92] on td "BROKERMAP BARTRES SL" at bounding box center [406, 95] width 151 height 24
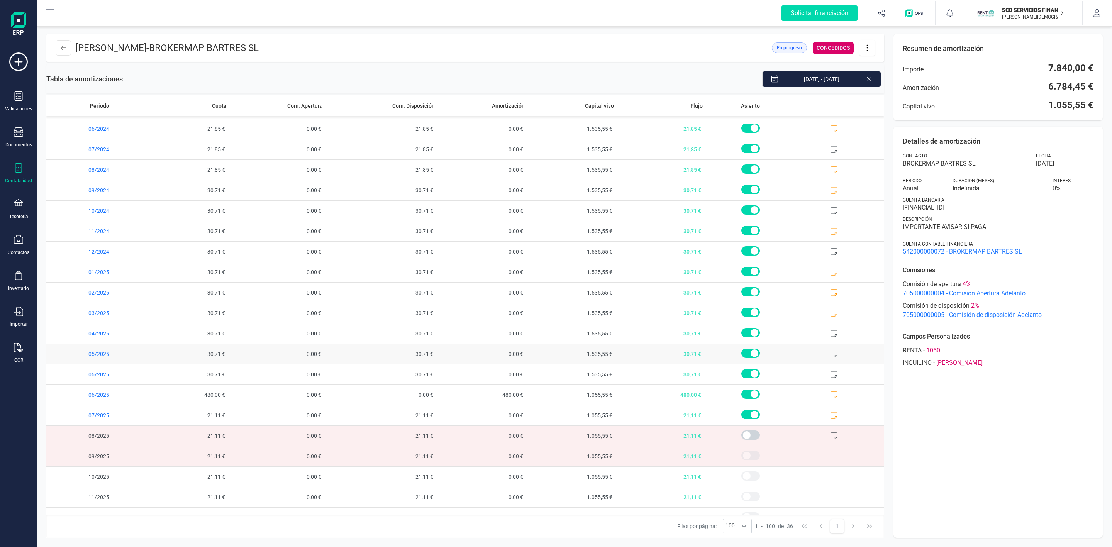
scroll to position [344, 0]
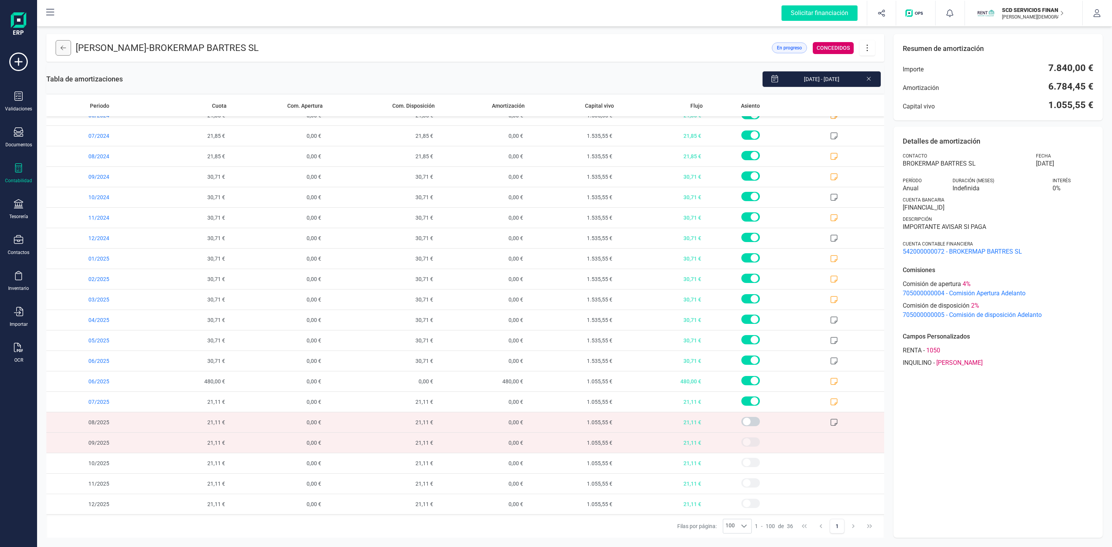
click at [67, 46] on button at bounding box center [63, 47] width 15 height 15
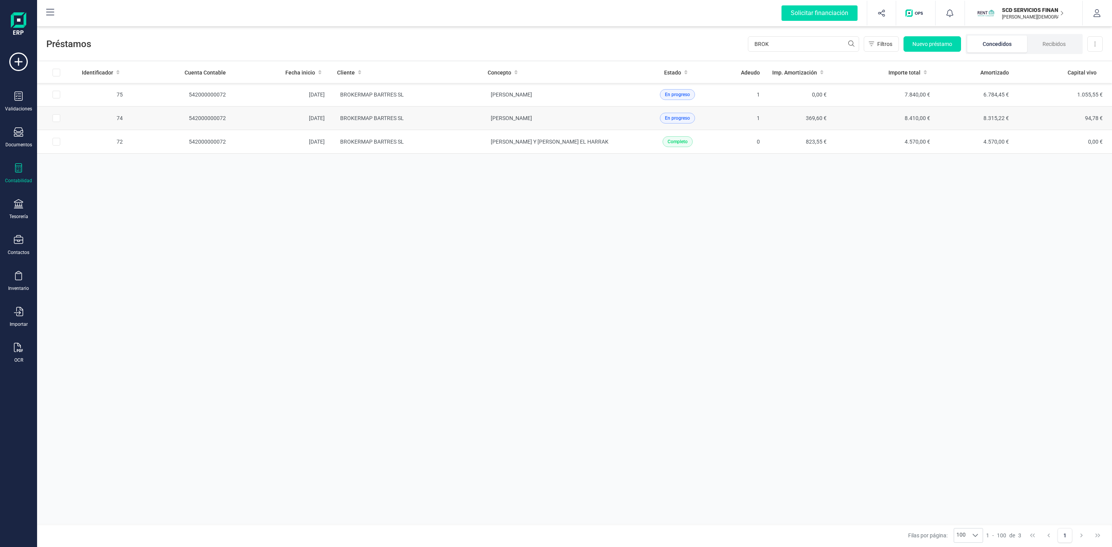
click at [478, 121] on td "BROKERMAP BARTRES SL" at bounding box center [406, 119] width 151 height 24
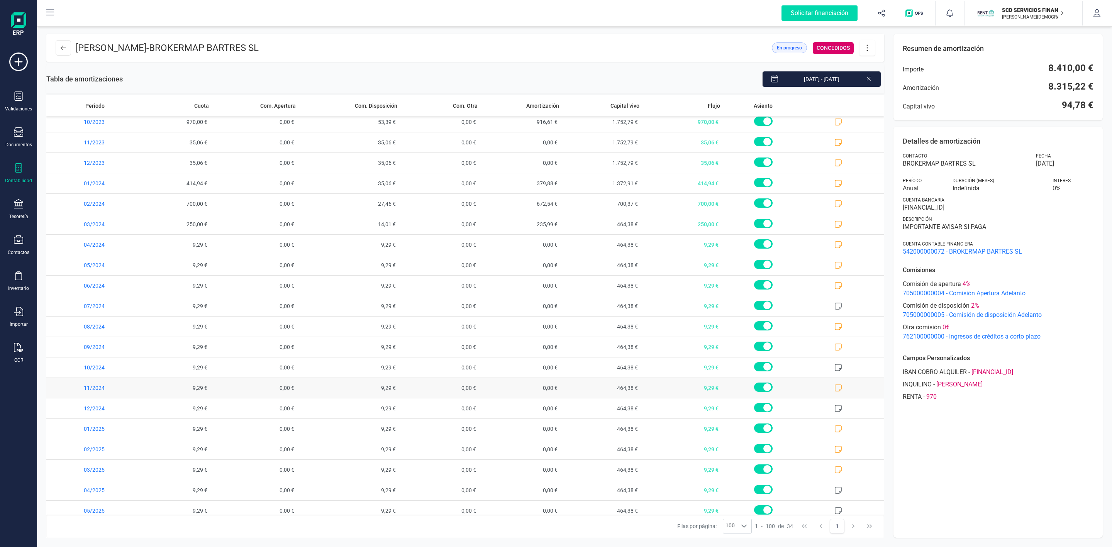
scroll to position [303, 0]
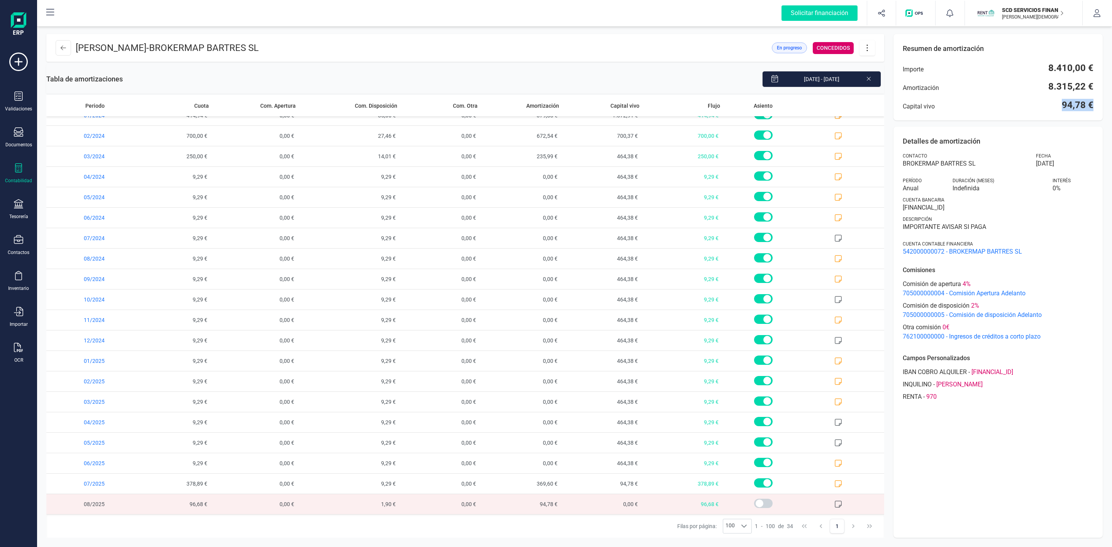
drag, startPoint x: 1072, startPoint y: 105, endPoint x: 1107, endPoint y: 102, distance: 36.0
click at [1107, 102] on div "[PERSON_NAME] - BROKERMAP BARTRES SL En progreso CONCEDIDOS Tabla de amortizaci…" at bounding box center [574, 286] width 1075 height 522
click at [61, 50] on icon at bounding box center [63, 48] width 5 height 6
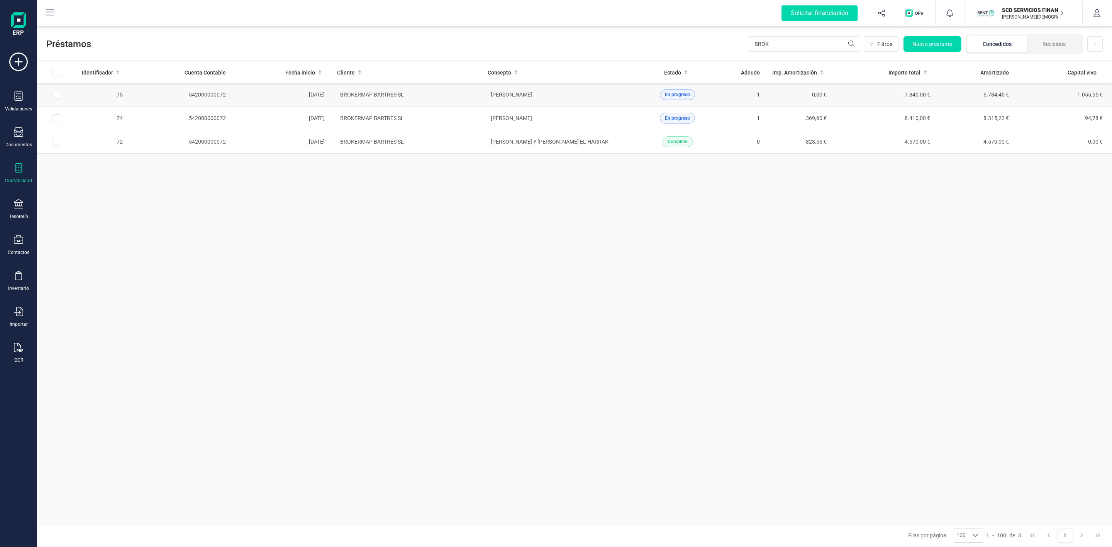
click at [600, 92] on td "[PERSON_NAME]" at bounding box center [556, 95] width 151 height 24
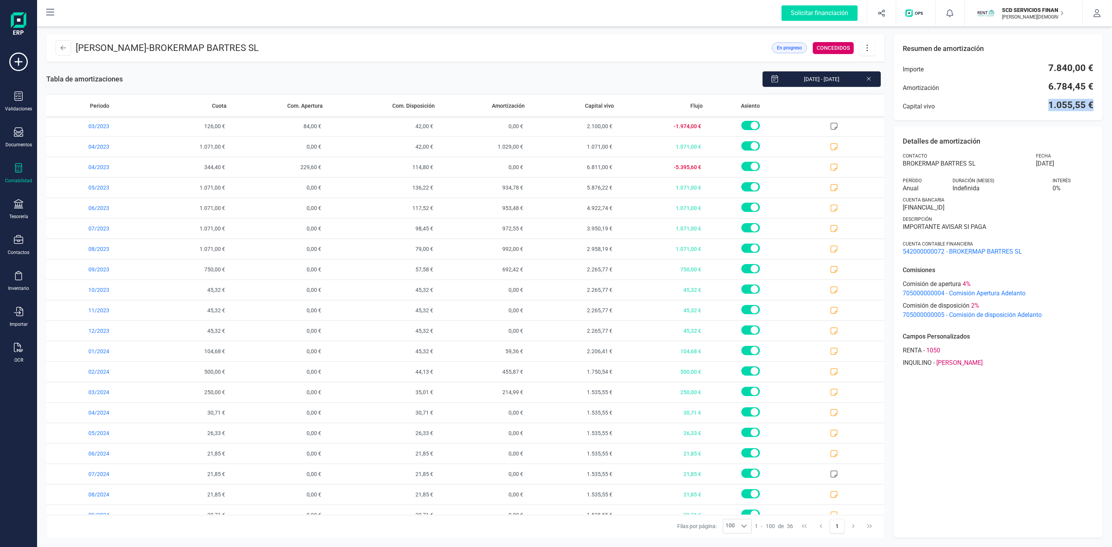
drag, startPoint x: 1044, startPoint y: 112, endPoint x: 1111, endPoint y: 104, distance: 67.6
click at [1111, 104] on div "[PERSON_NAME] - BROKERMAP BARTRES SL En progreso CONCEDIDOS Tabla de amortizaci…" at bounding box center [574, 286] width 1075 height 522
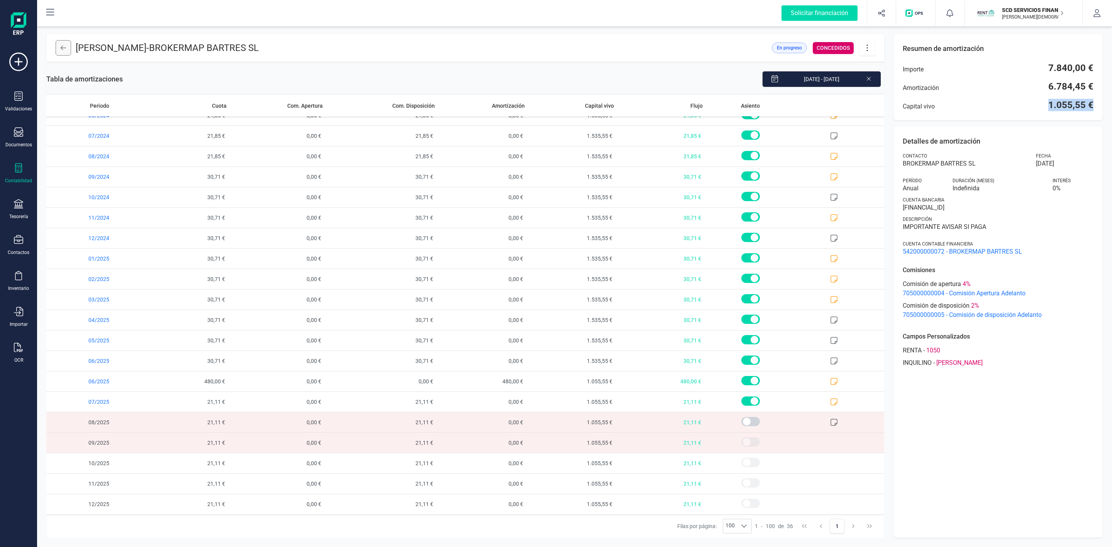
click at [63, 45] on icon at bounding box center [63, 48] width 5 height 6
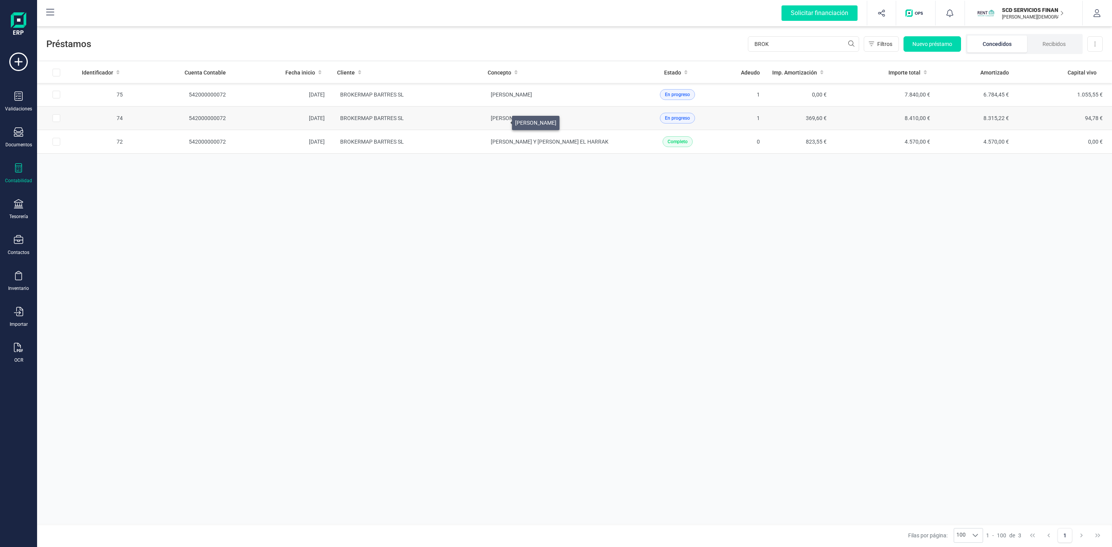
click at [500, 121] on span "[PERSON_NAME]" at bounding box center [511, 118] width 41 height 6
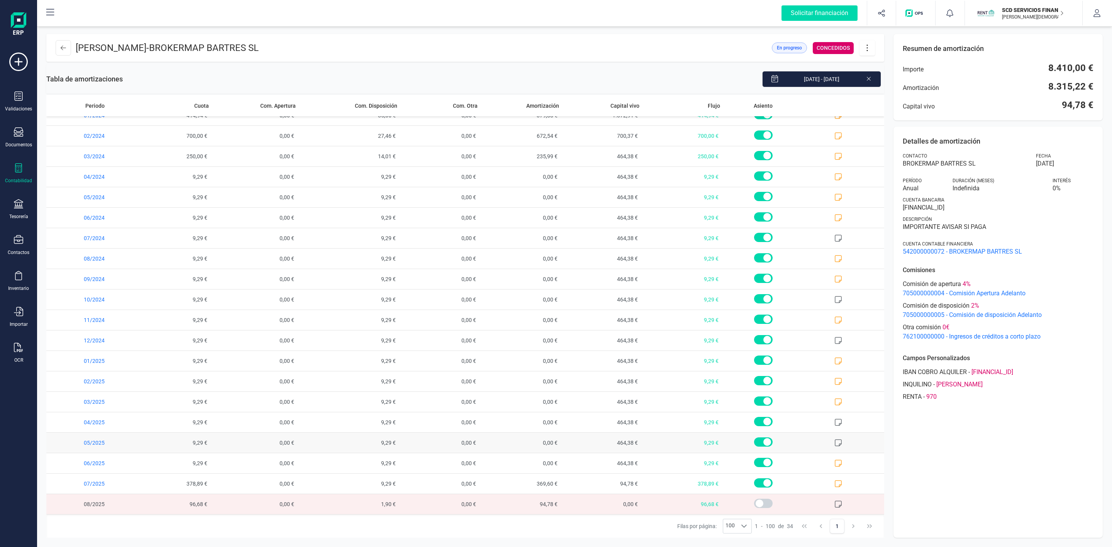
scroll to position [303, 0]
click at [107, 531] on div "Filas por página: 100 100 100 1 - 100 de 34 1" at bounding box center [465, 526] width 838 height 23
click at [65, 49] on icon at bounding box center [63, 48] width 5 height 6
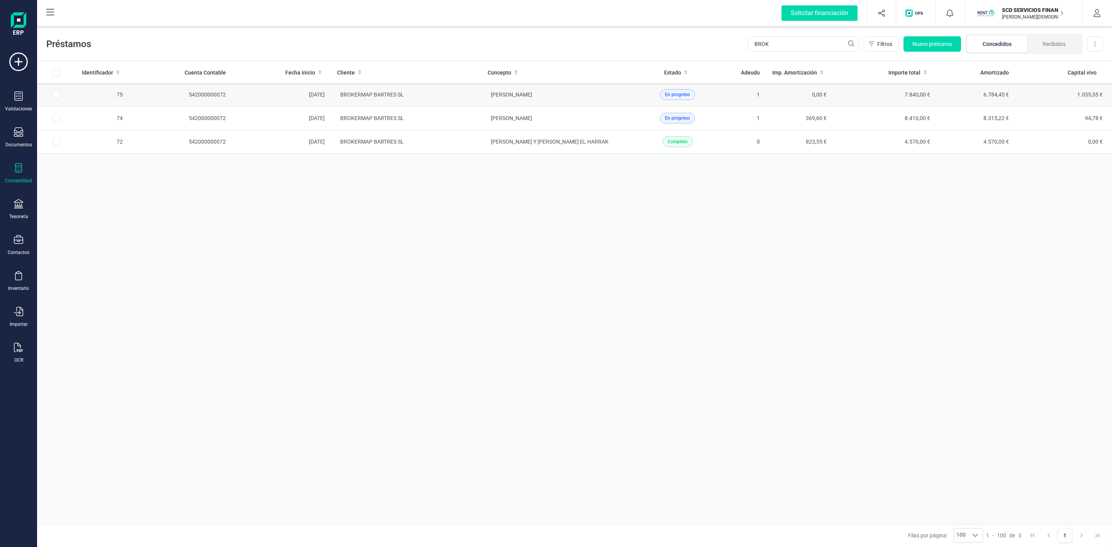
click at [463, 93] on td "BROKERMAP BARTRES SL" at bounding box center [406, 95] width 151 height 24
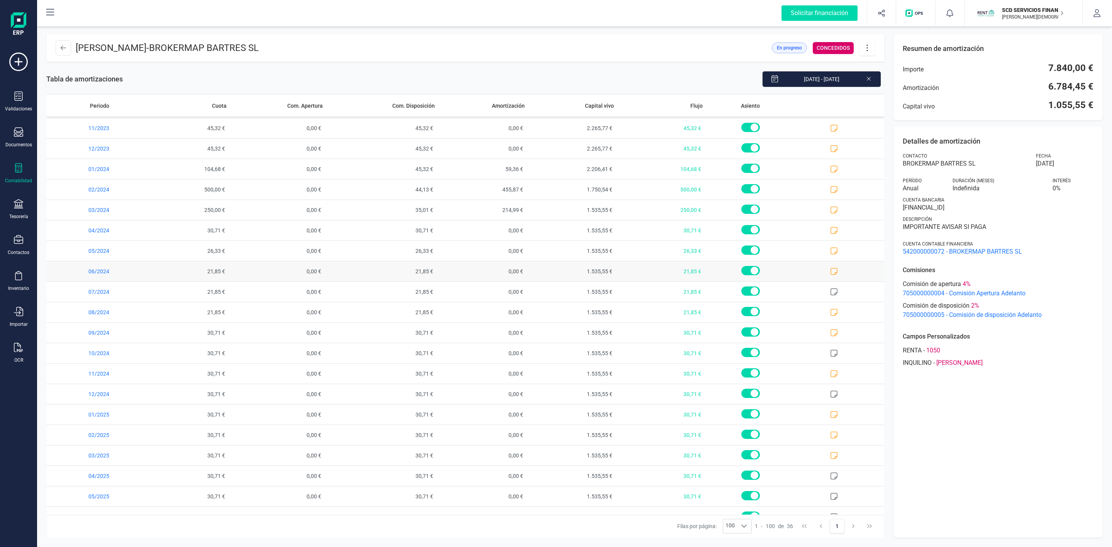
scroll to position [344, 0]
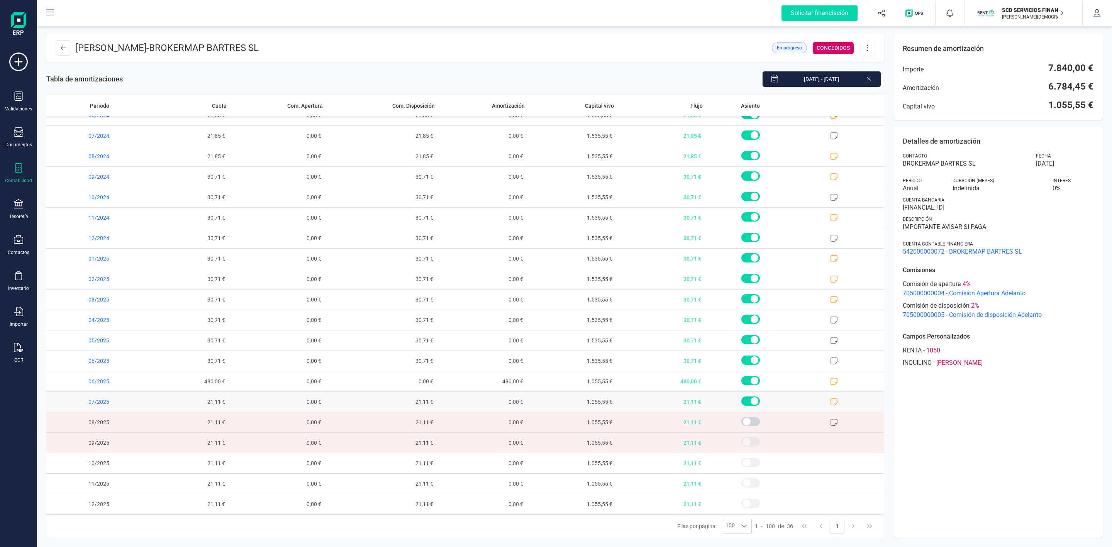
click at [830, 402] on icon at bounding box center [834, 402] width 8 height 8
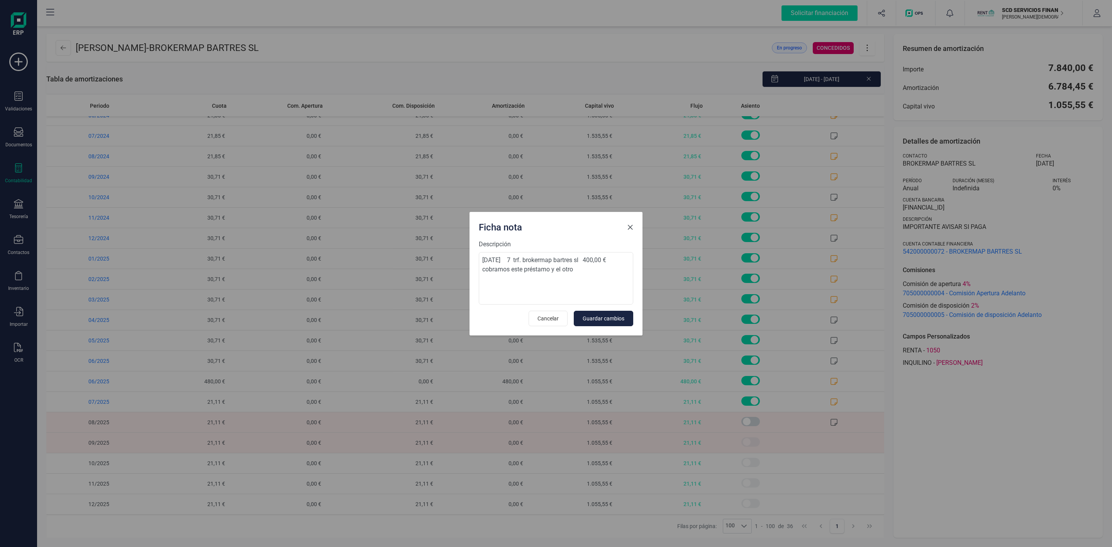
click at [630, 226] on span "Close" at bounding box center [630, 227] width 6 height 6
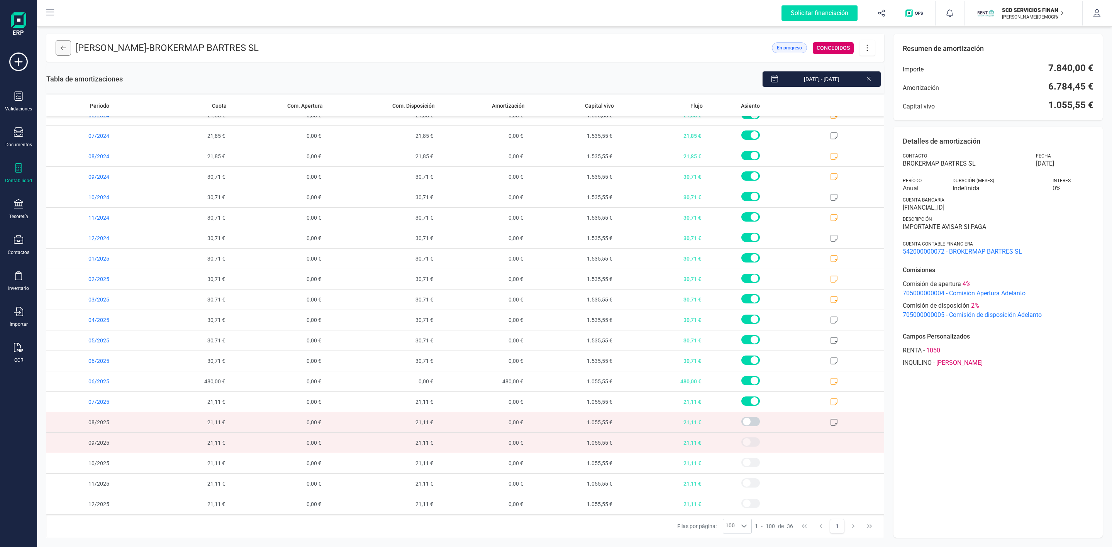
click at [64, 47] on icon at bounding box center [63, 48] width 5 height 6
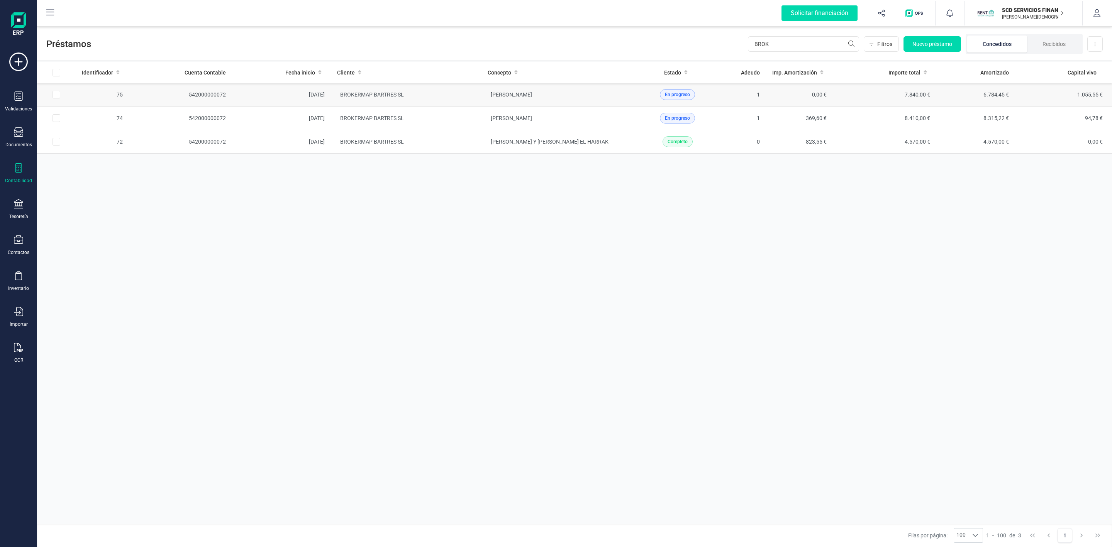
click at [471, 95] on td "BROKERMAP BARTRES SL" at bounding box center [406, 95] width 151 height 24
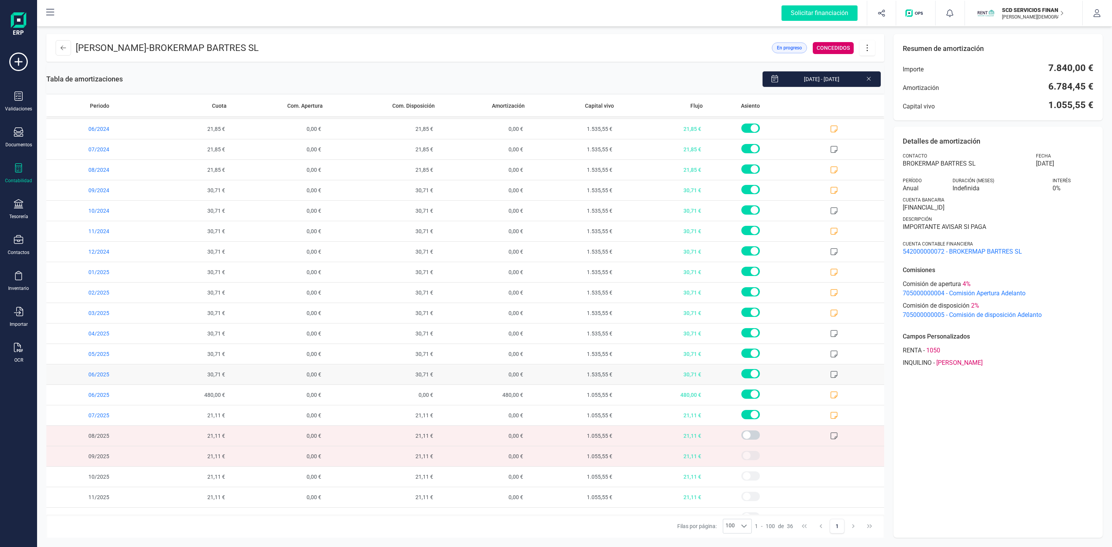
scroll to position [344, 0]
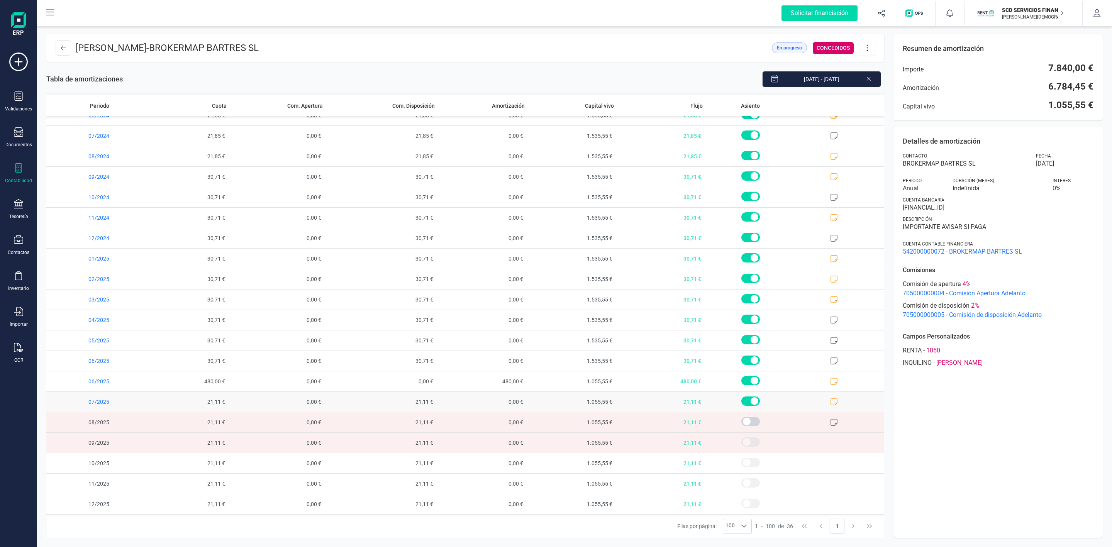
click at [830, 401] on icon at bounding box center [834, 402] width 8 height 8
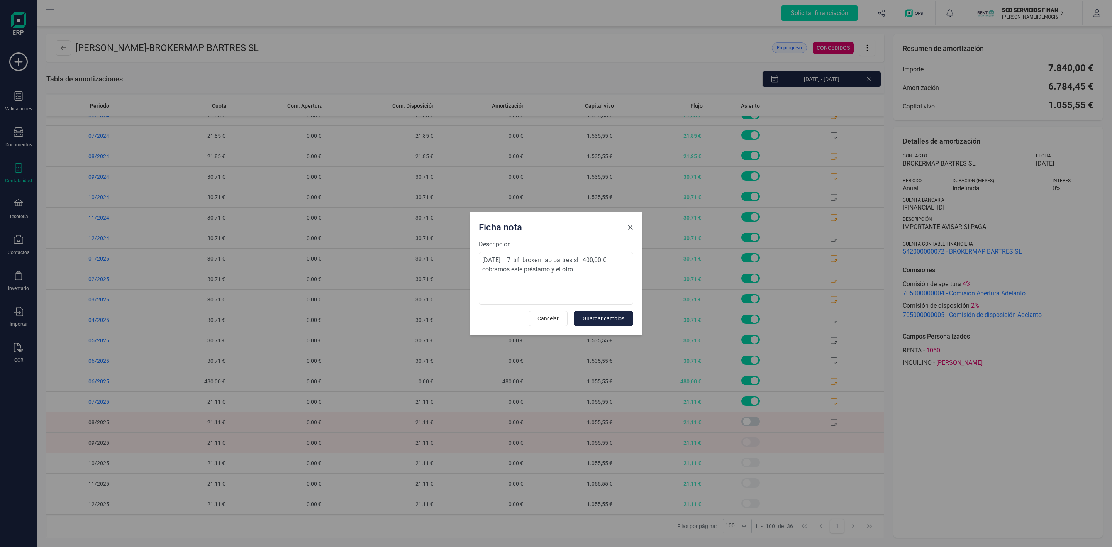
click at [629, 227] on span "Close" at bounding box center [630, 227] width 6 height 6
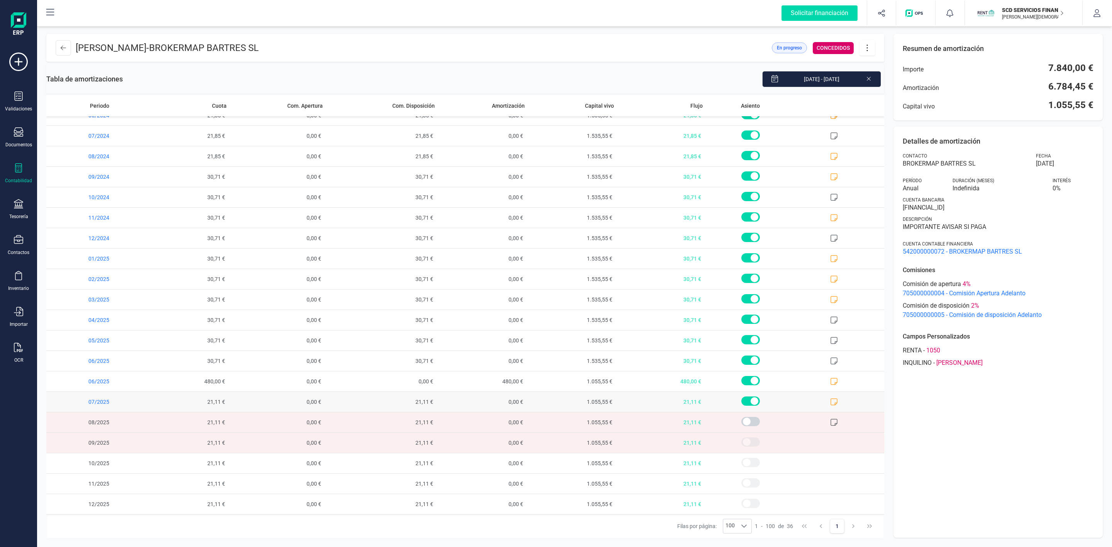
click at [830, 401] on icon at bounding box center [834, 402] width 8 height 8
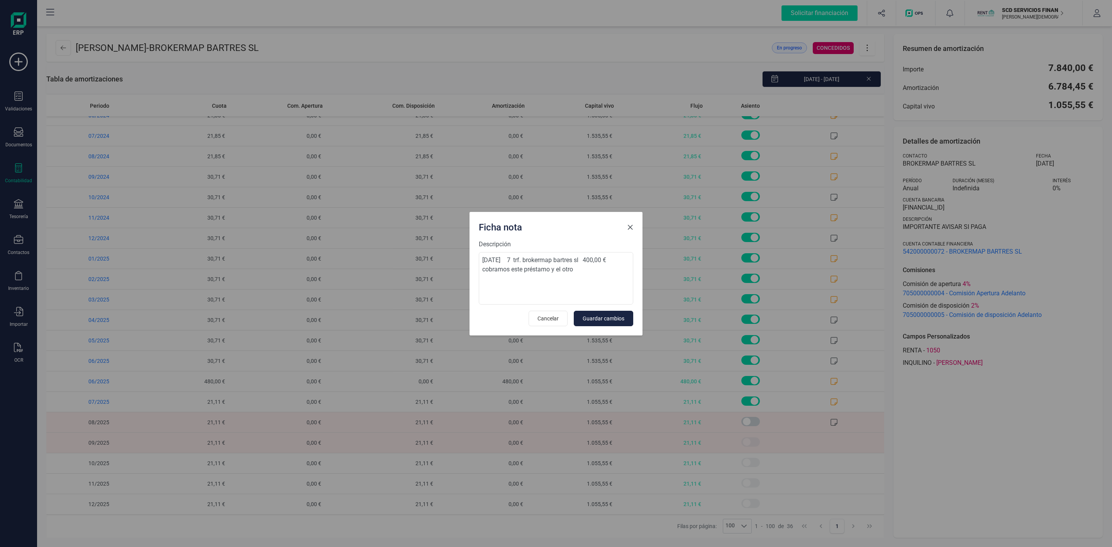
click at [635, 226] on button "Close" at bounding box center [630, 227] width 12 height 12
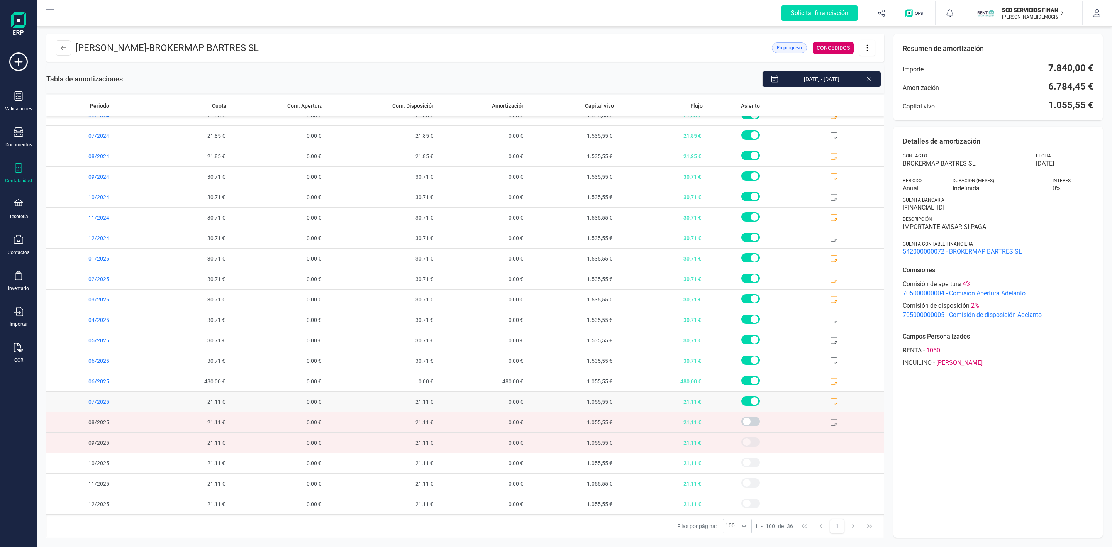
click at [830, 402] on icon at bounding box center [834, 402] width 8 height 8
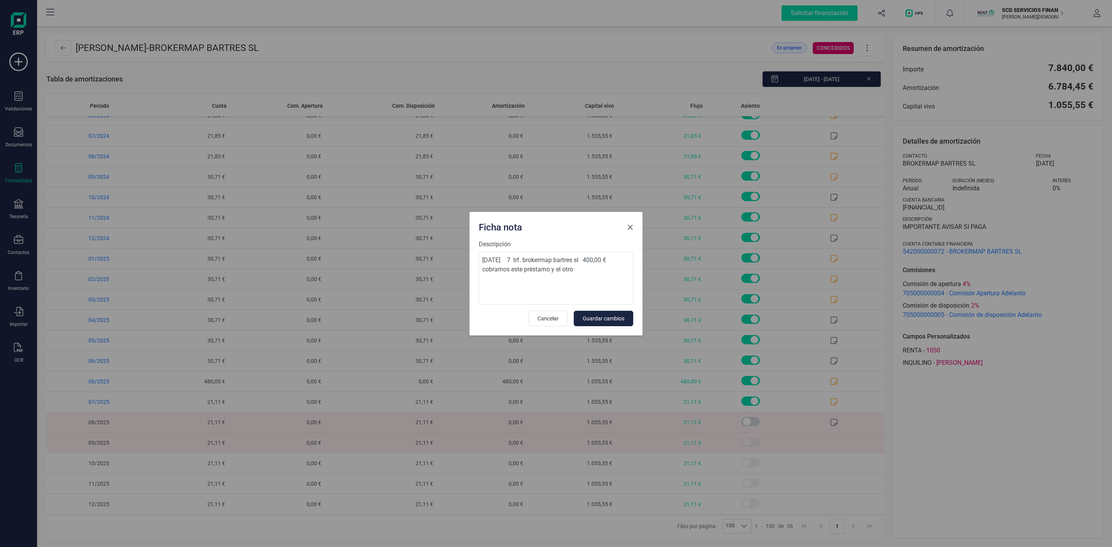
click at [631, 227] on span "Close" at bounding box center [630, 227] width 6 height 6
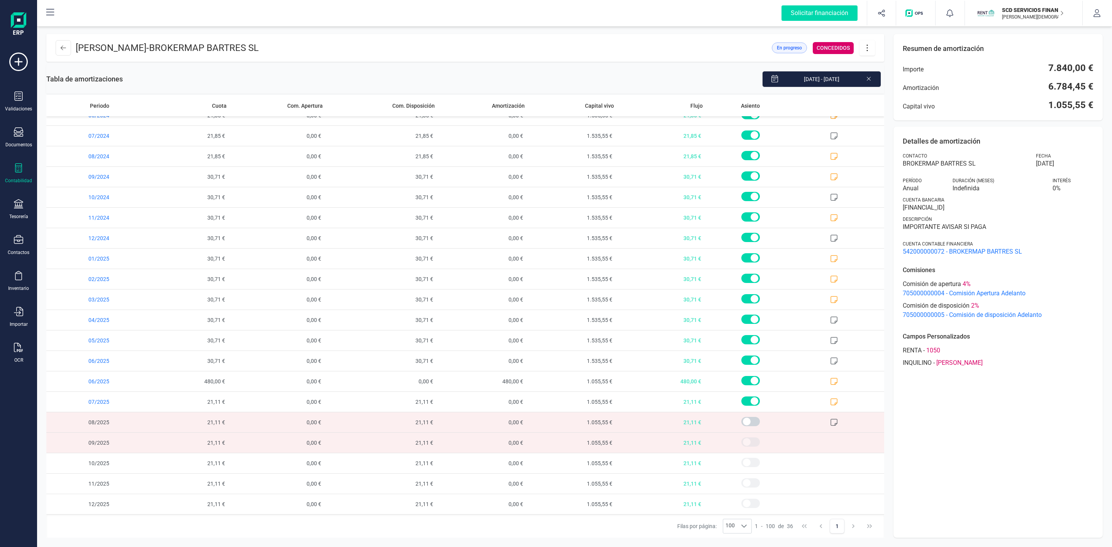
click at [872, 44] on icon at bounding box center [867, 48] width 15 height 8
click at [894, 103] on span "Descargar en PDF" at bounding box center [910, 102] width 71 height 6
click at [68, 50] on button at bounding box center [63, 47] width 15 height 15
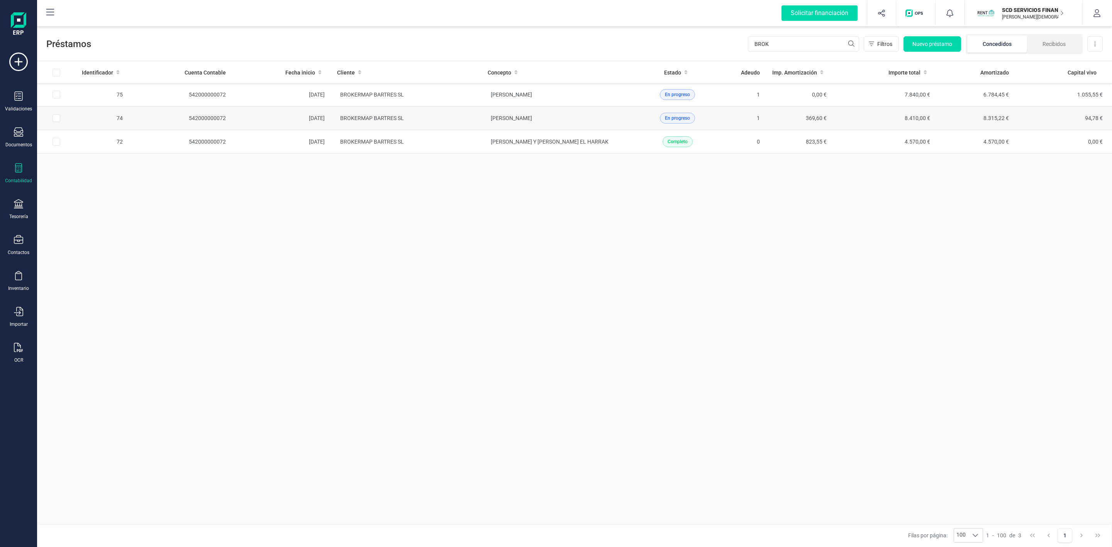
click at [460, 125] on td "BROKERMAP BARTRES SL" at bounding box center [406, 119] width 151 height 24
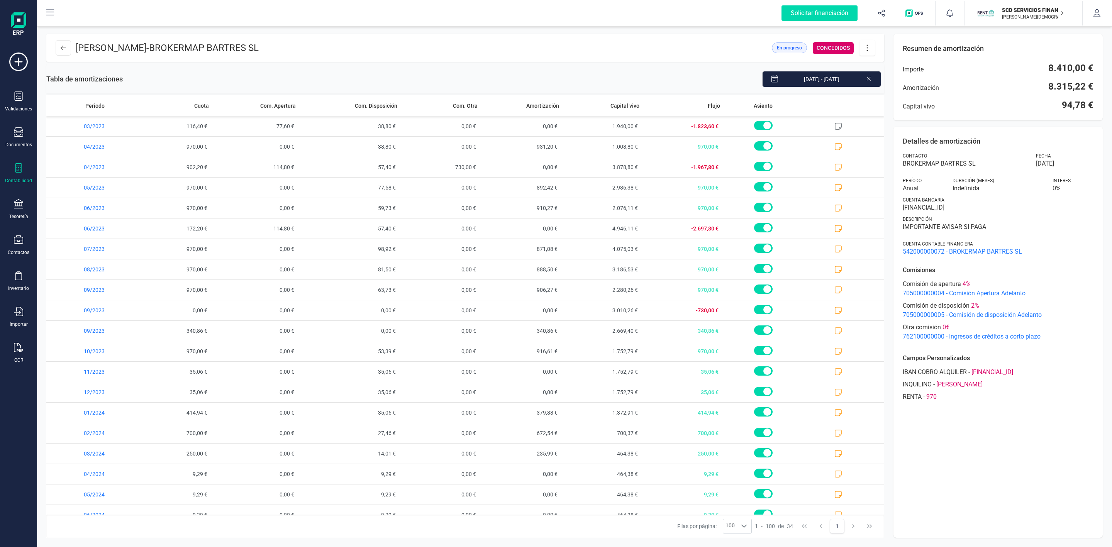
click at [867, 52] on button at bounding box center [866, 47] width 15 height 15
click at [897, 101] on span "Descargar en PDF" at bounding box center [910, 102] width 71 height 6
click at [65, 49] on icon at bounding box center [63, 48] width 5 height 6
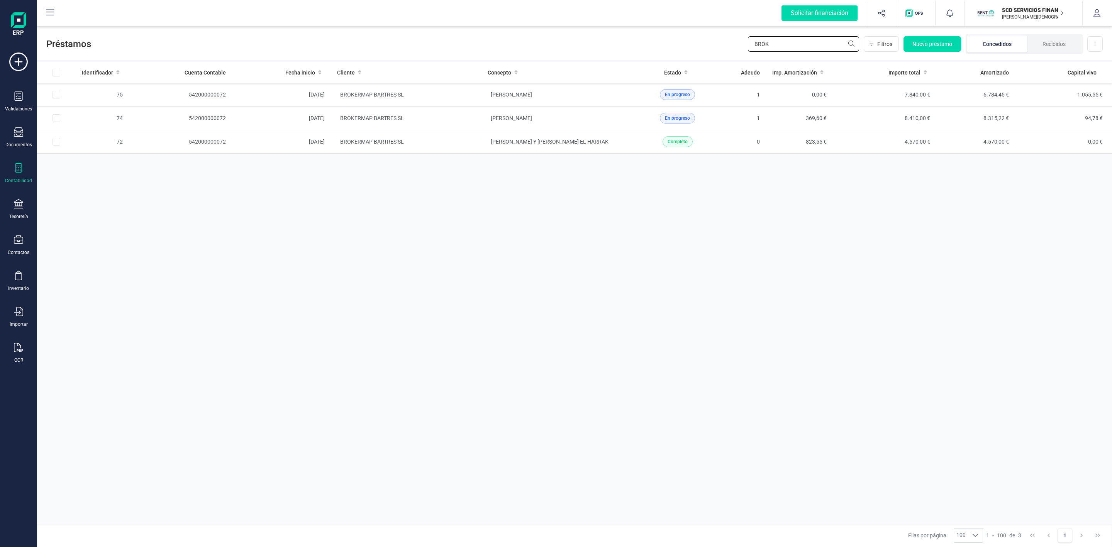
drag, startPoint x: 792, startPoint y: 42, endPoint x: 630, endPoint y: 42, distance: 162.5
click at [644, 47] on div "Préstamos BROK Filtros Nuevo préstamo Concedidos Recibidos Descargar Excel" at bounding box center [574, 43] width 1075 height 36
type input "XIME"
click at [490, 102] on td "[PERSON_NAME]" at bounding box center [556, 95] width 151 height 24
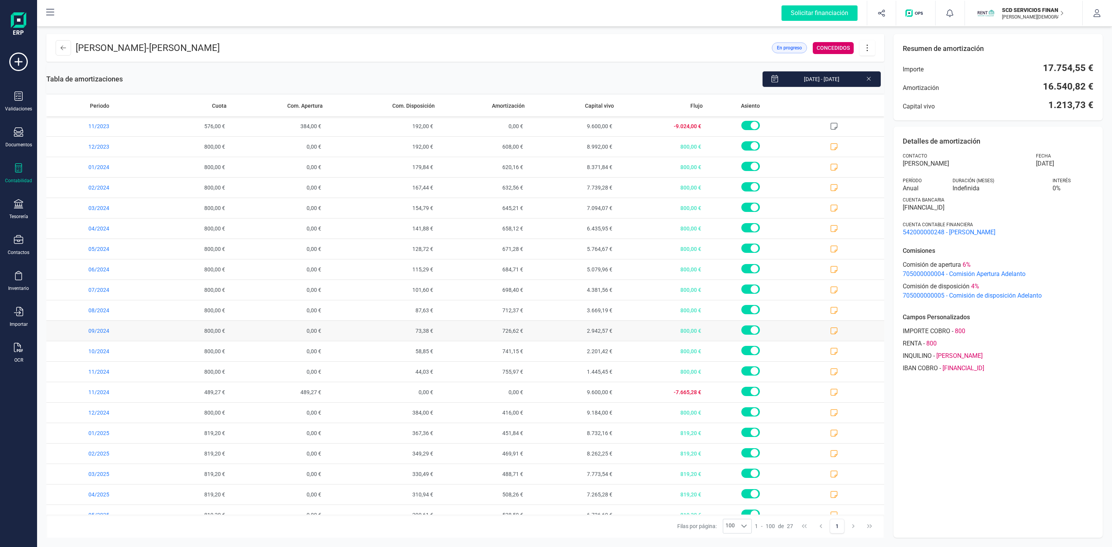
scroll to position [159, 0]
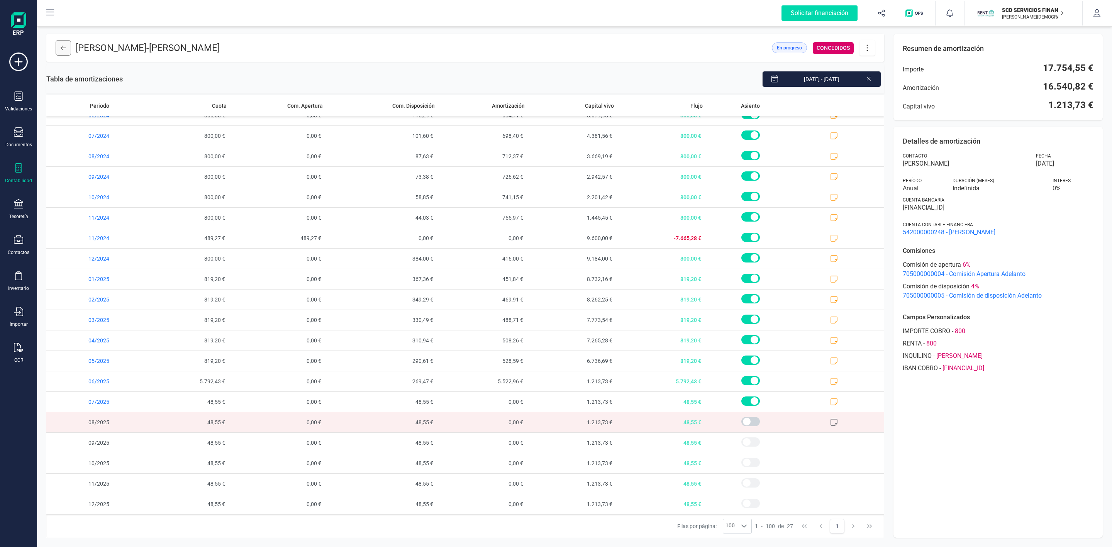
click at [69, 41] on button at bounding box center [63, 47] width 15 height 15
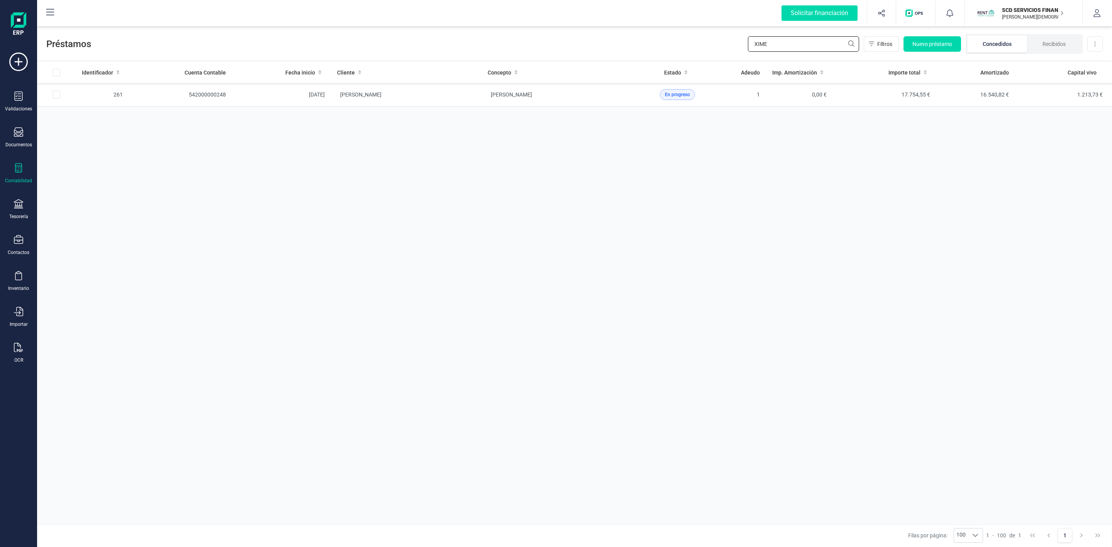
drag, startPoint x: 742, startPoint y: 44, endPoint x: 675, endPoint y: 27, distance: 69.3
click at [707, 46] on div "Préstamos XIME Filtros Nuevo préstamo Concedidos Recibidos Descargar Excel" at bounding box center [574, 43] width 1075 height 36
type input "FERNANDO LA"
click at [447, 166] on td "[PERSON_NAME]" at bounding box center [406, 166] width 151 height 24
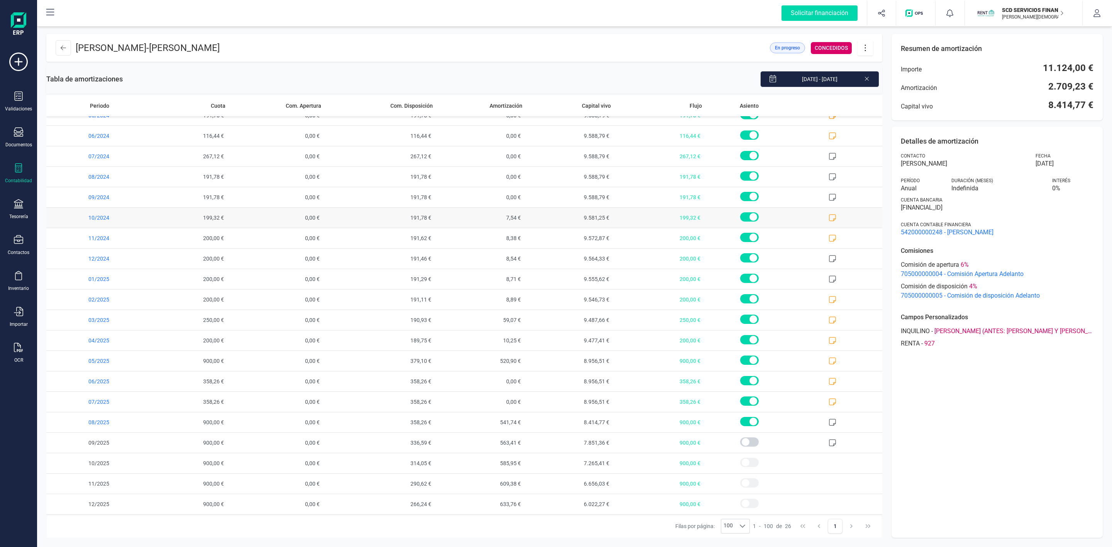
scroll to position [138, 0]
click at [60, 51] on button at bounding box center [63, 47] width 15 height 15
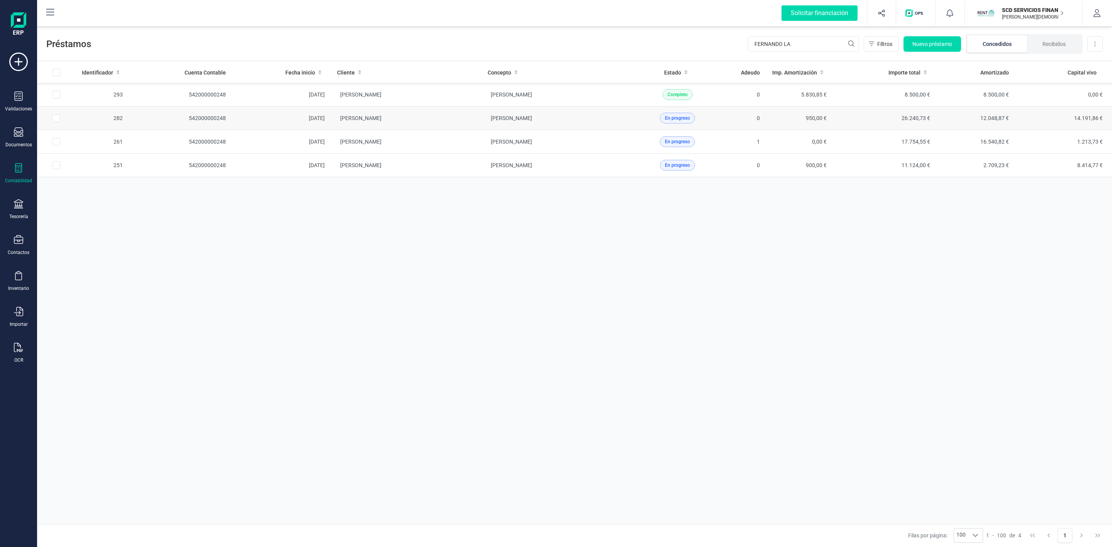
click at [476, 115] on td "[PERSON_NAME]" at bounding box center [406, 119] width 151 height 24
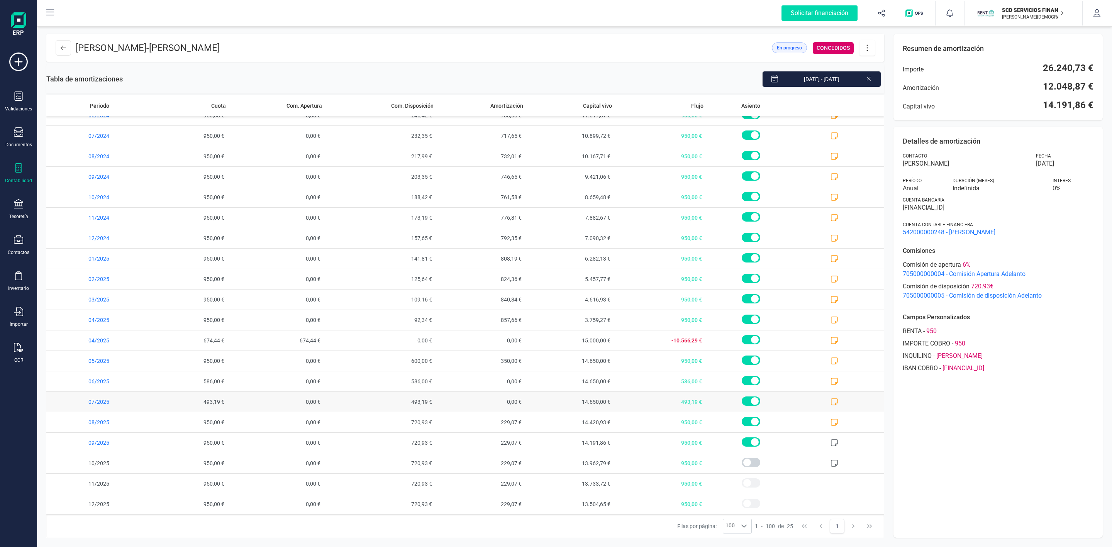
scroll to position [117, 0]
click at [64, 45] on icon at bounding box center [63, 48] width 5 height 6
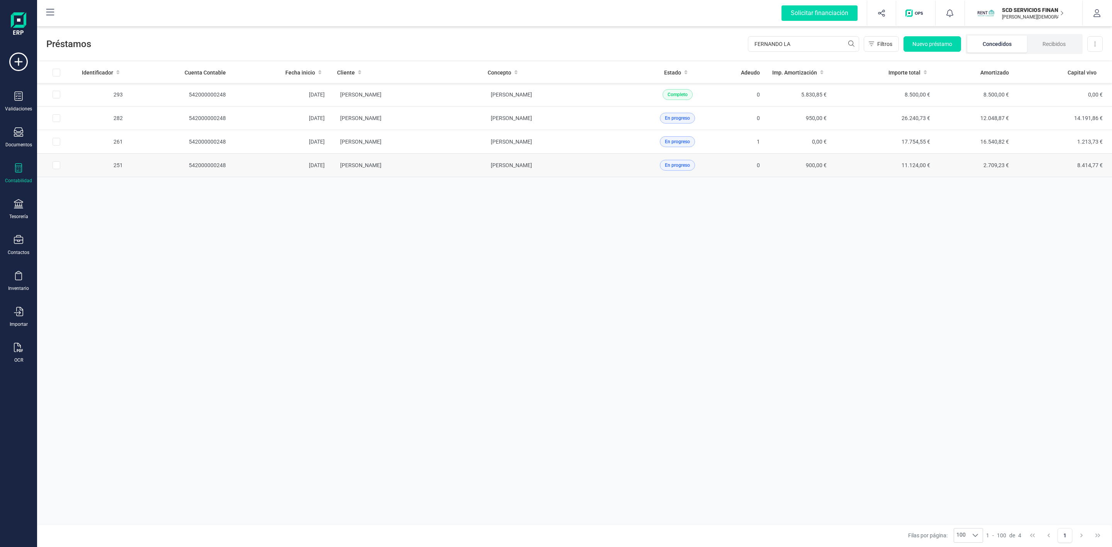
click at [476, 169] on td "[PERSON_NAME]" at bounding box center [406, 166] width 151 height 24
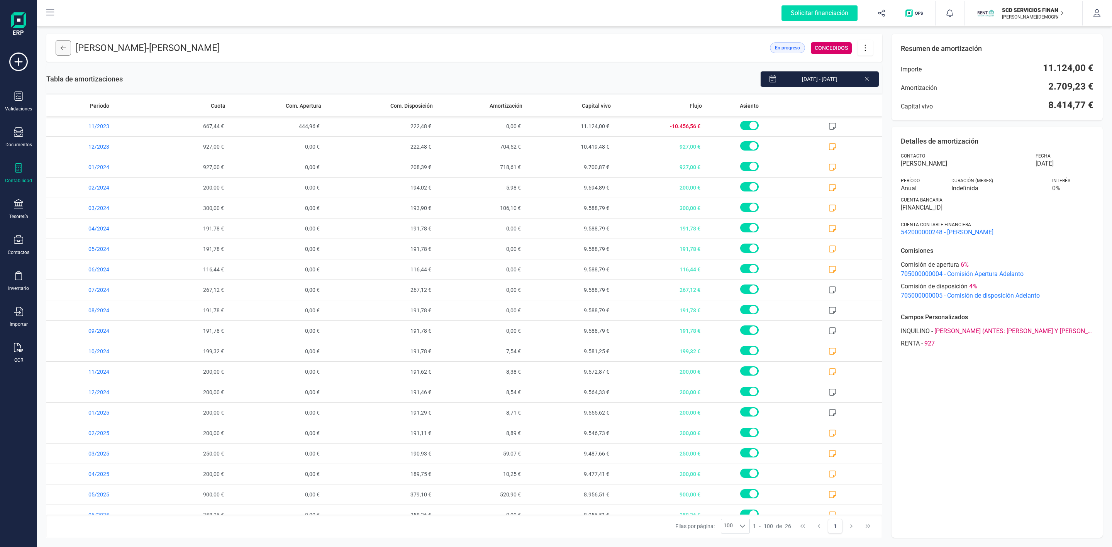
click at [70, 49] on button at bounding box center [63, 47] width 15 height 15
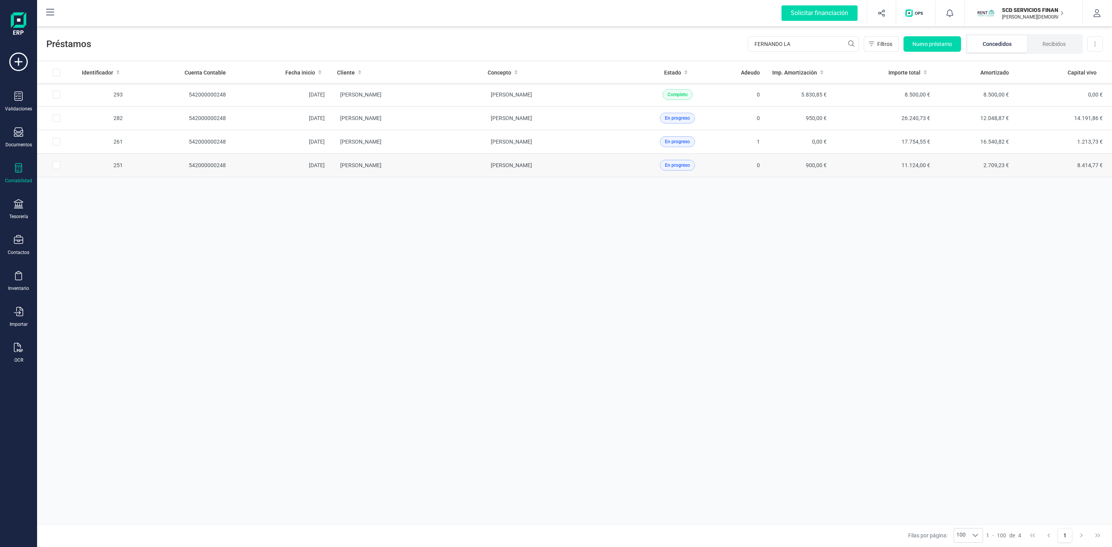
click at [586, 167] on td "[PERSON_NAME]" at bounding box center [556, 166] width 151 height 24
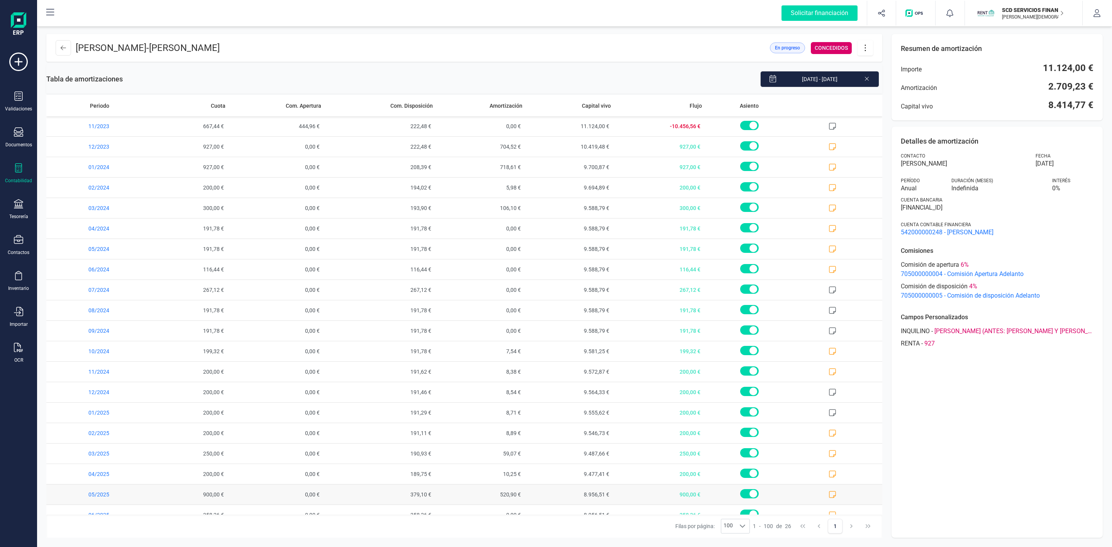
scroll to position [138, 0]
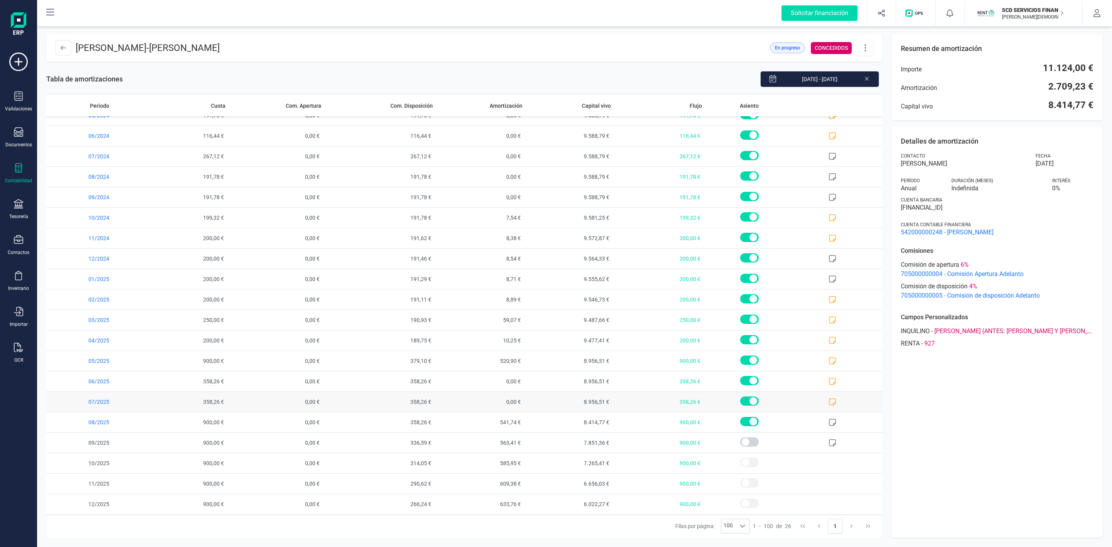
click at [828, 401] on icon at bounding box center [832, 402] width 8 height 8
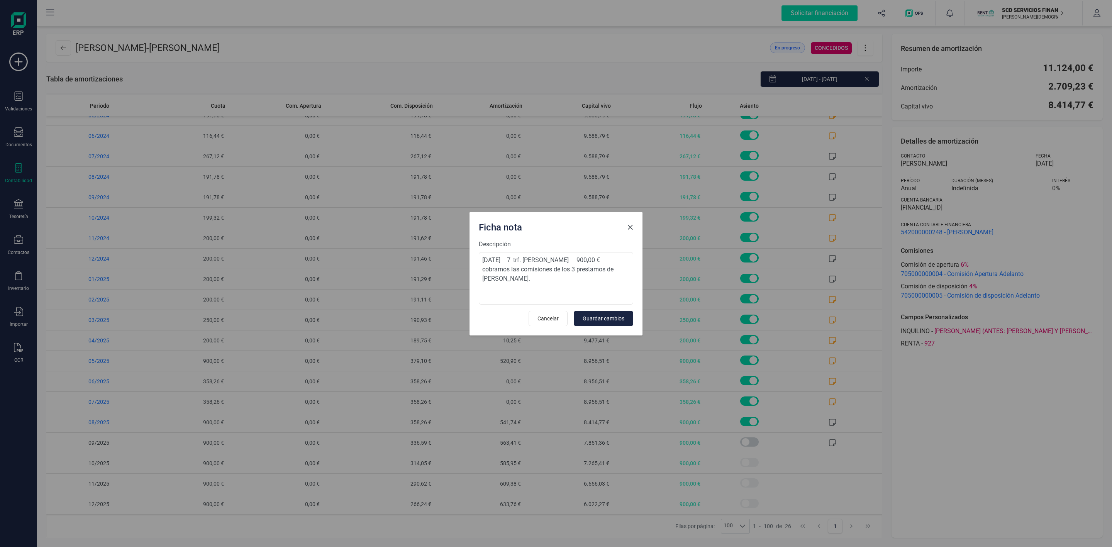
click at [633, 225] on span "Close" at bounding box center [630, 227] width 6 height 6
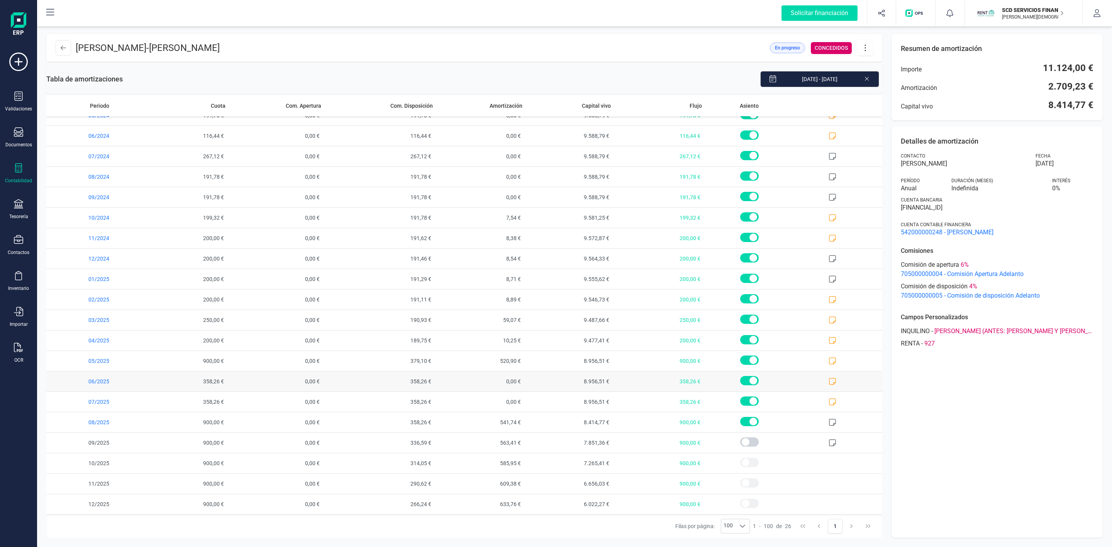
click at [828, 380] on icon at bounding box center [832, 382] width 8 height 8
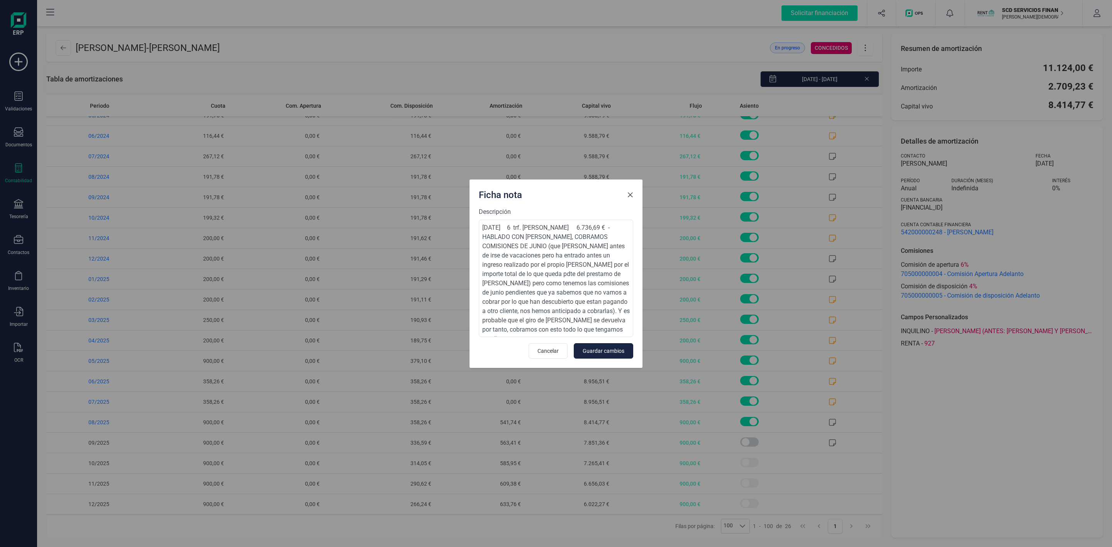
click at [631, 193] on span "Close" at bounding box center [630, 195] width 6 height 6
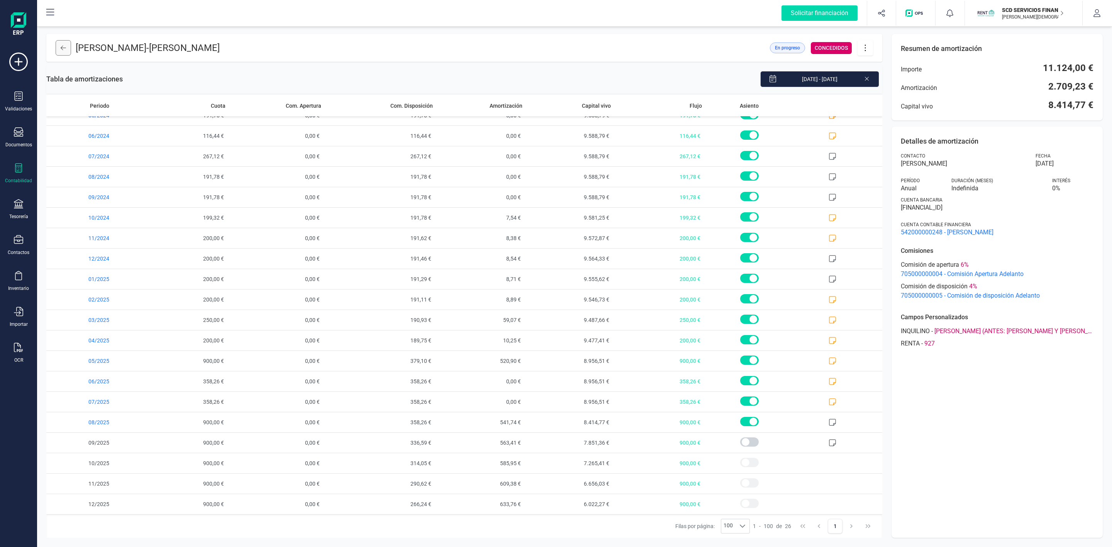
click at [63, 52] on button at bounding box center [63, 47] width 15 height 15
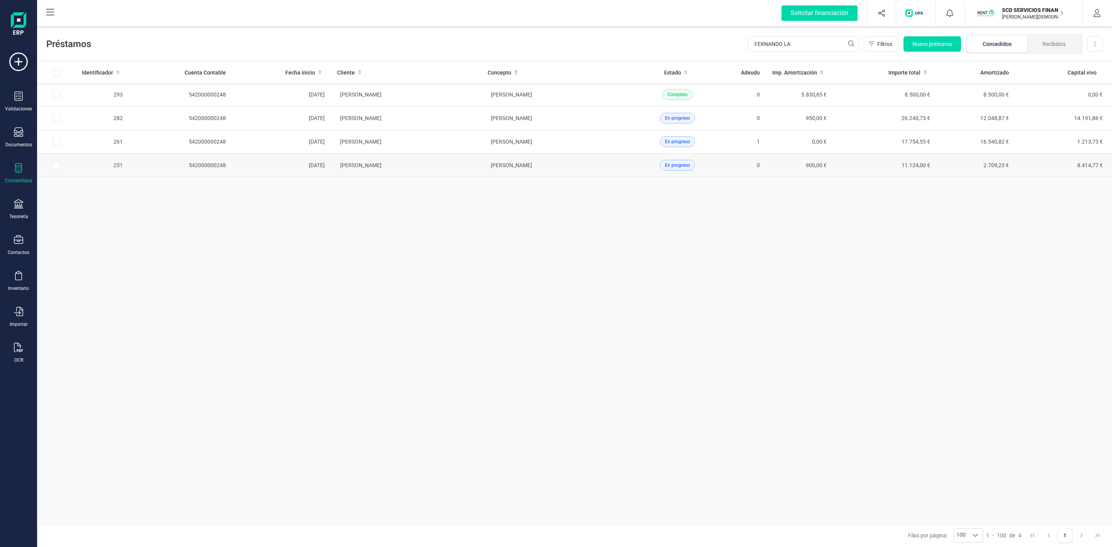
click at [468, 175] on td "[PERSON_NAME]" at bounding box center [406, 166] width 151 height 24
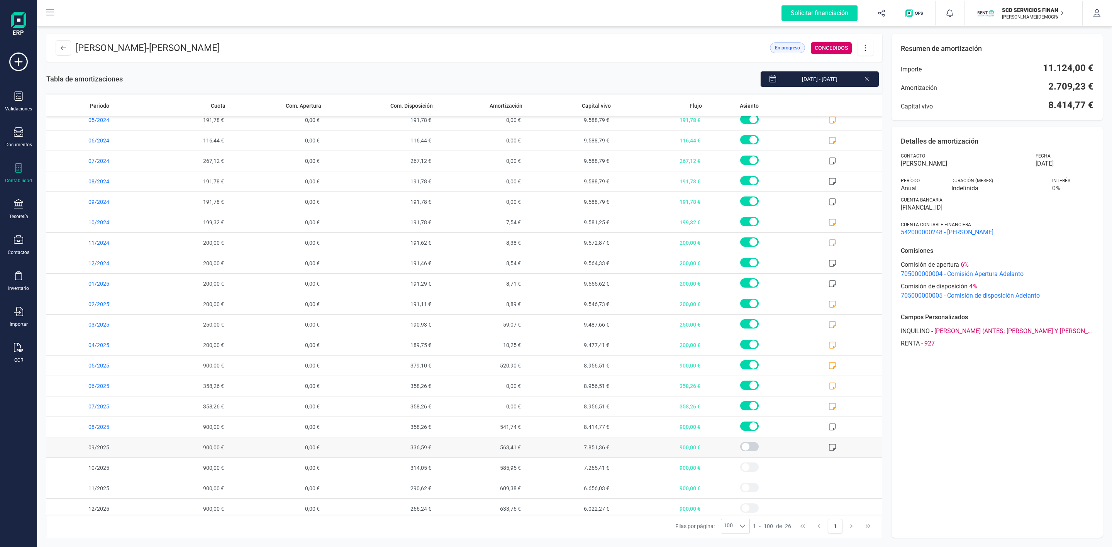
scroll to position [138, 0]
click at [80, 424] on span "08/2025" at bounding box center [93, 422] width 94 height 20
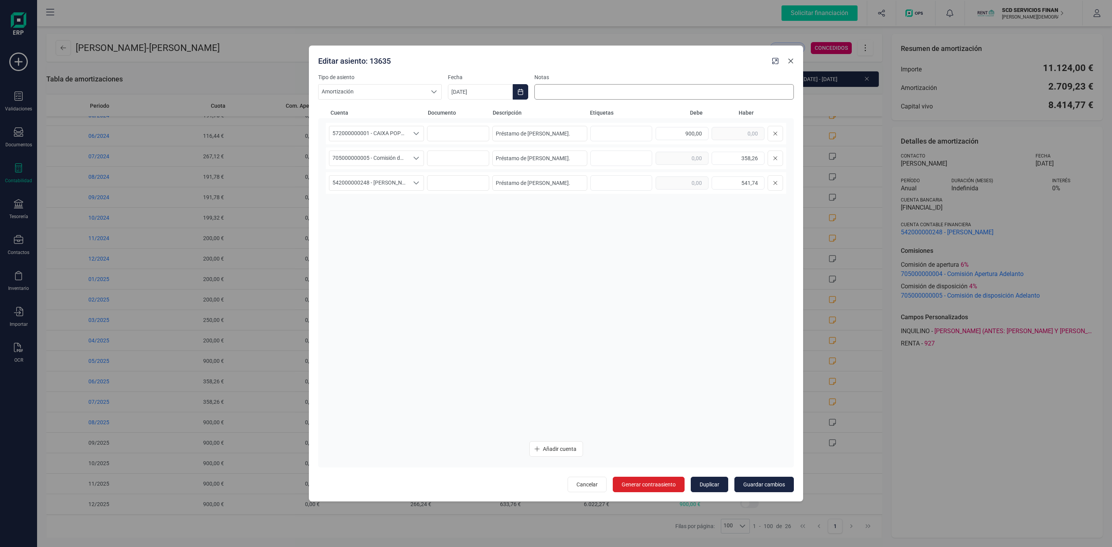
click at [790, 62] on icon "button" at bounding box center [790, 61] width 5 height 5
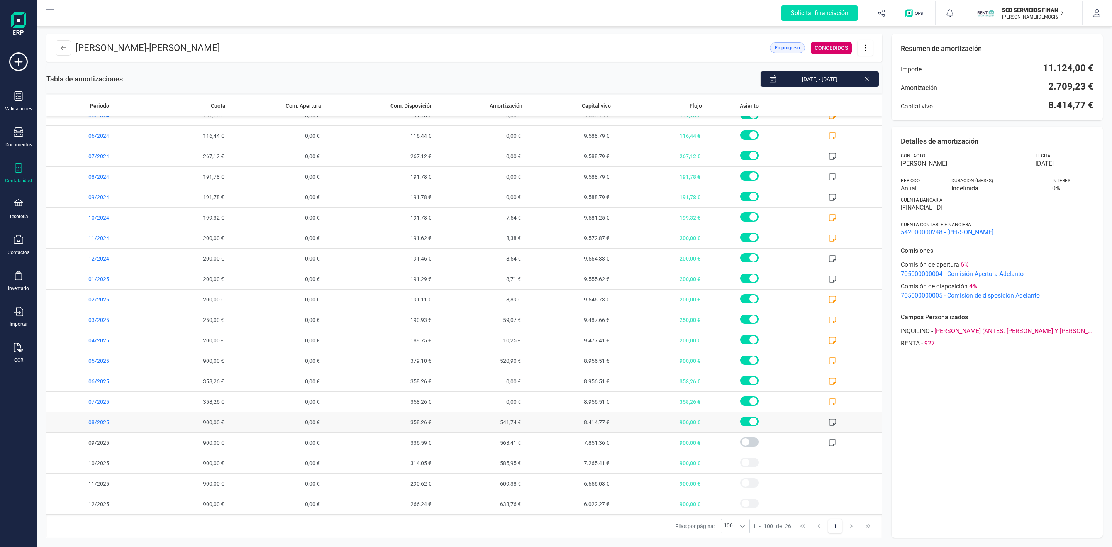
click at [76, 420] on span "08/2025" at bounding box center [93, 422] width 94 height 20
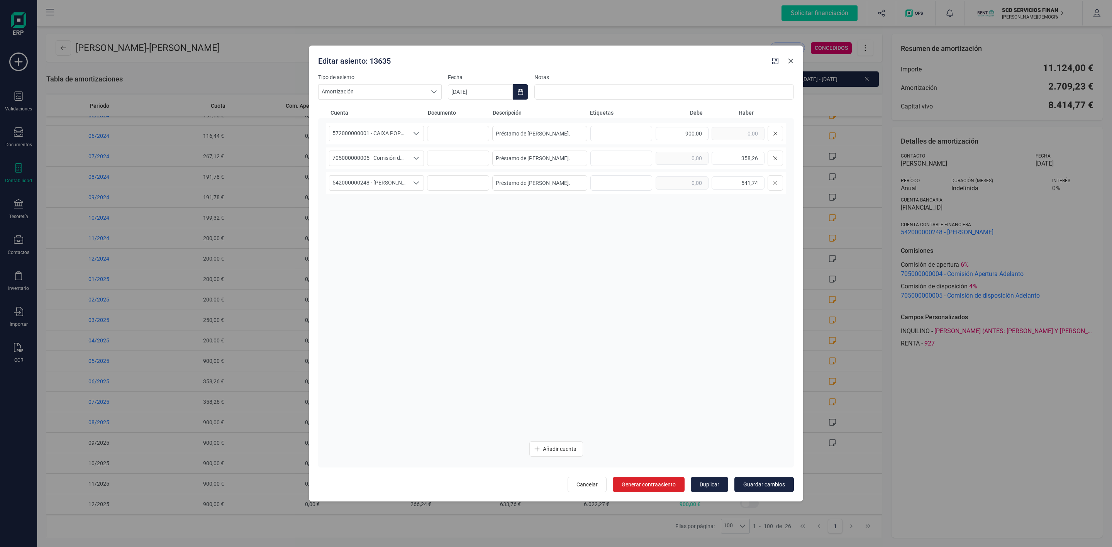
click at [790, 61] on icon "button" at bounding box center [790, 61] width 5 height 5
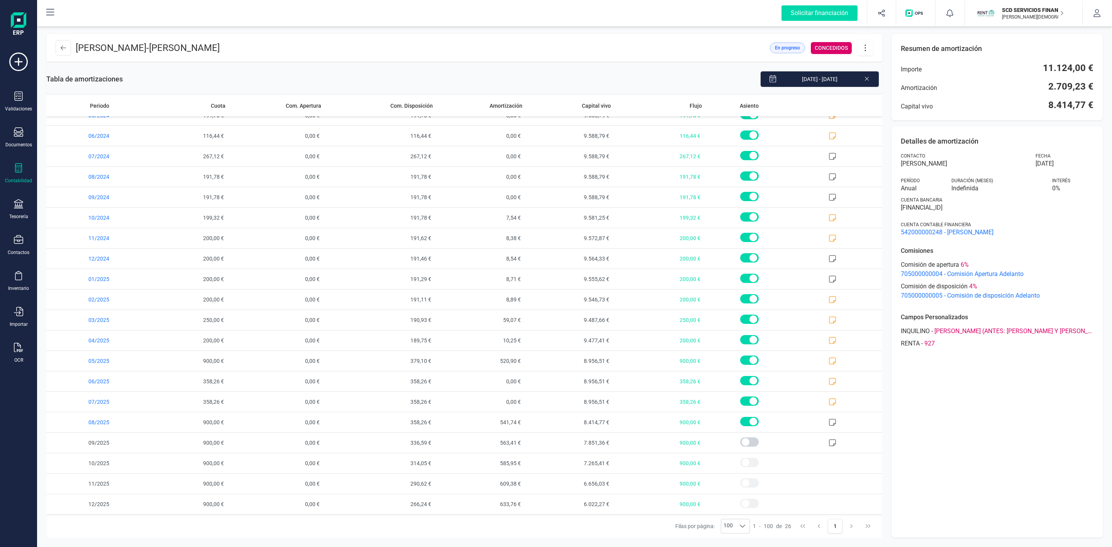
click at [8, 171] on div "Contabilidad" at bounding box center [18, 173] width 31 height 20
click at [22, 164] on icon at bounding box center [18, 167] width 9 height 9
click at [15, 210] on div at bounding box center [18, 204] width 9 height 11
click at [1046, 461] on div "Detalles de amortización Contacto [PERSON_NAME] [DATE] Período Anual Duración (…" at bounding box center [996, 332] width 211 height 411
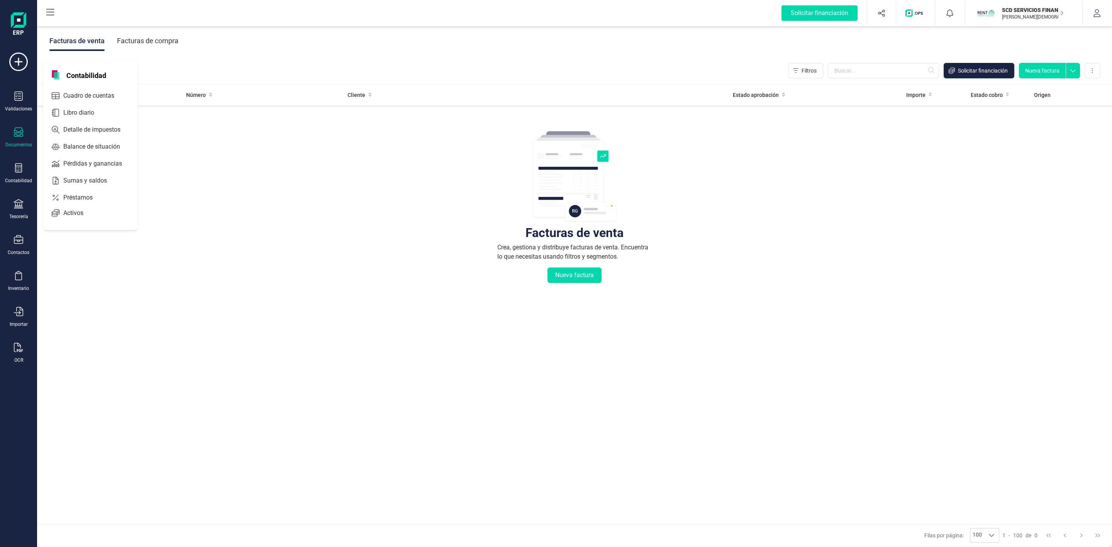
click at [67, 196] on span "Préstamos" at bounding box center [83, 197] width 46 height 9
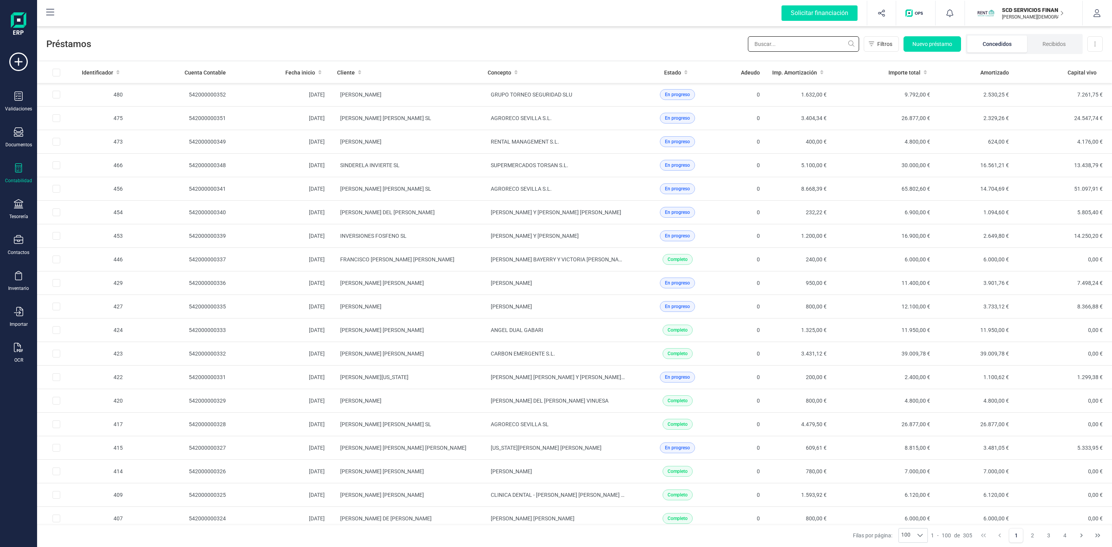
click at [792, 45] on input "text" at bounding box center [803, 43] width 111 height 15
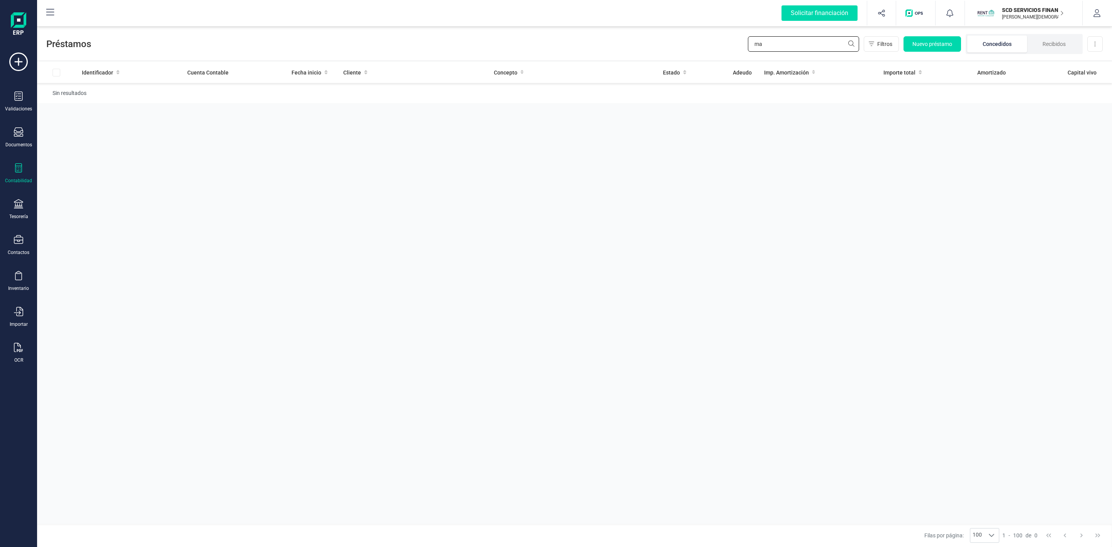
type input "m"
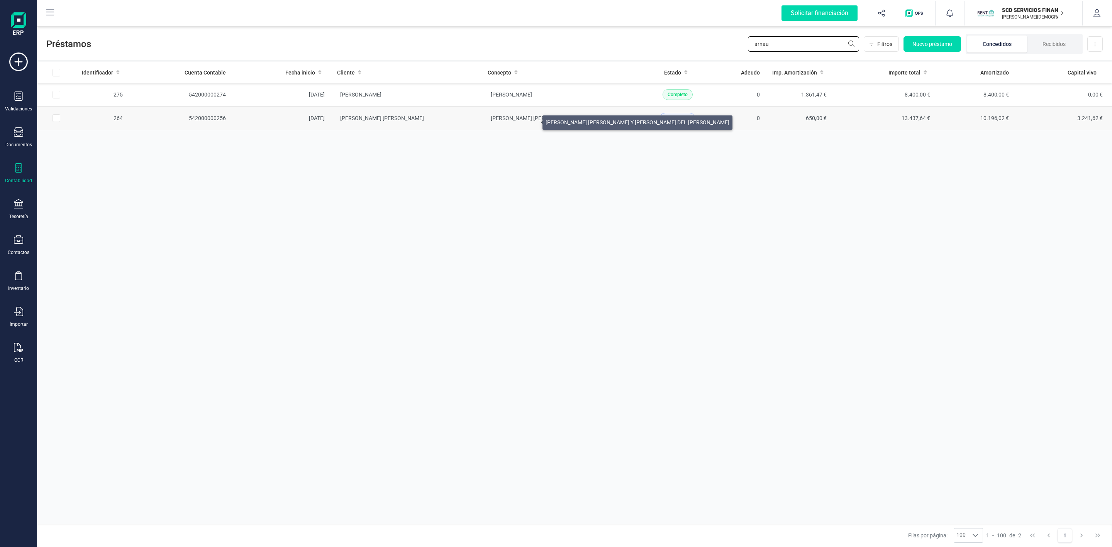
type input "arnau"
click at [533, 120] on span "[PERSON_NAME] [PERSON_NAME] Y [PERSON_NAME] DEL [PERSON_NAME]" at bounding box center [583, 118] width 184 height 6
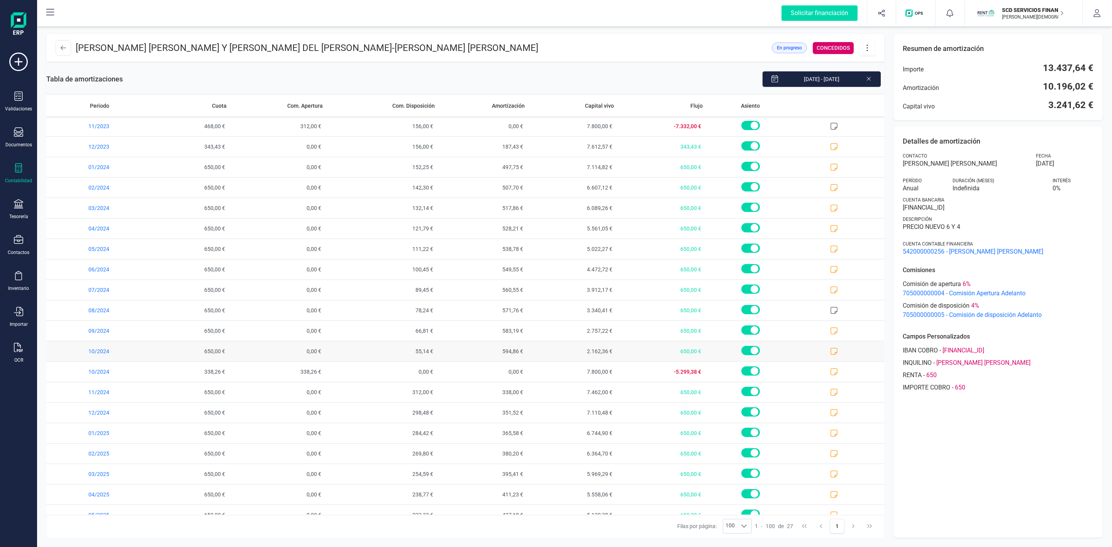
scroll to position [159, 0]
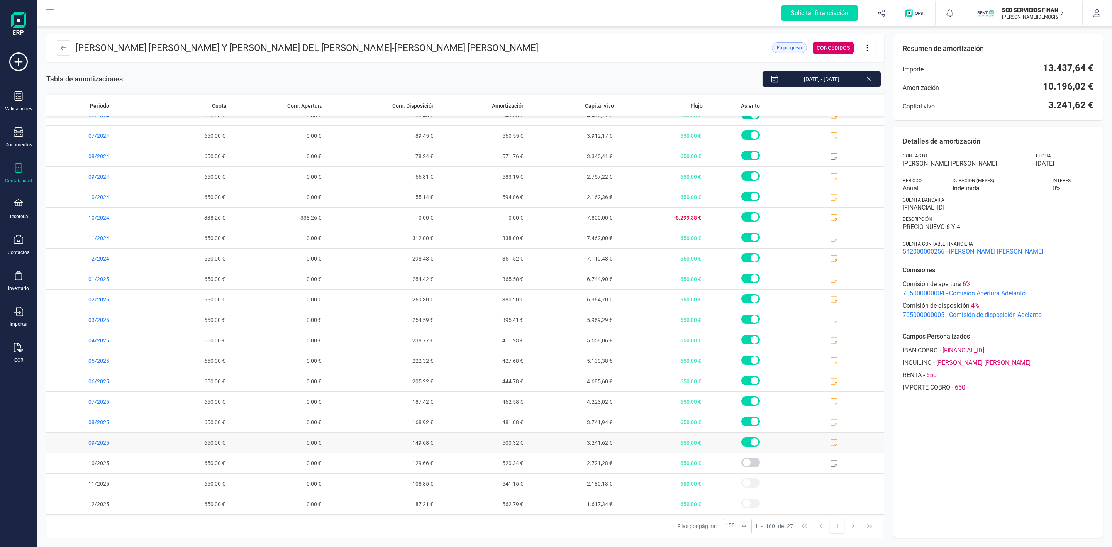
click at [830, 442] on icon at bounding box center [834, 443] width 8 height 8
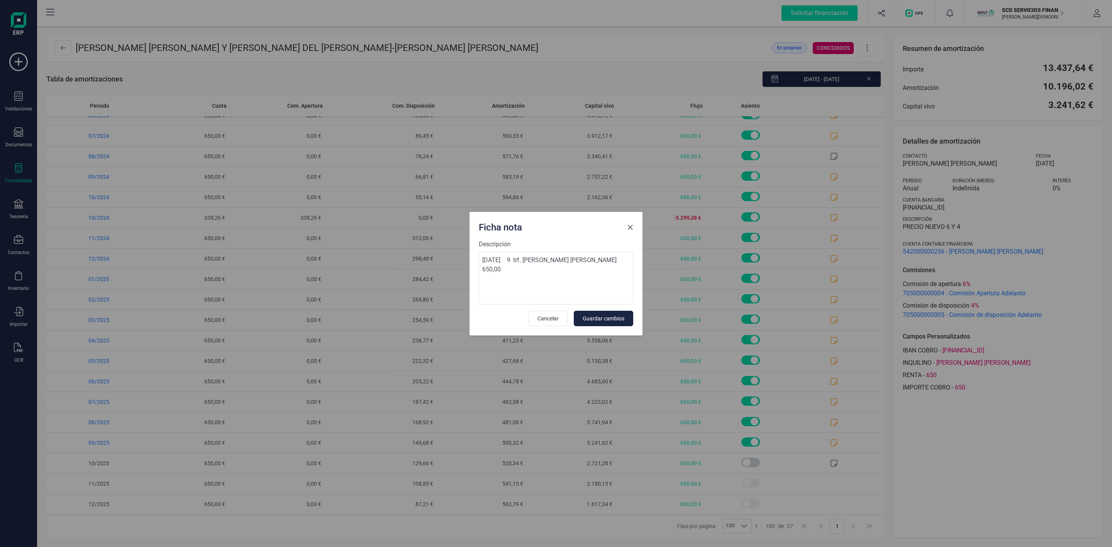
click at [631, 224] on span "Close" at bounding box center [630, 227] width 6 height 6
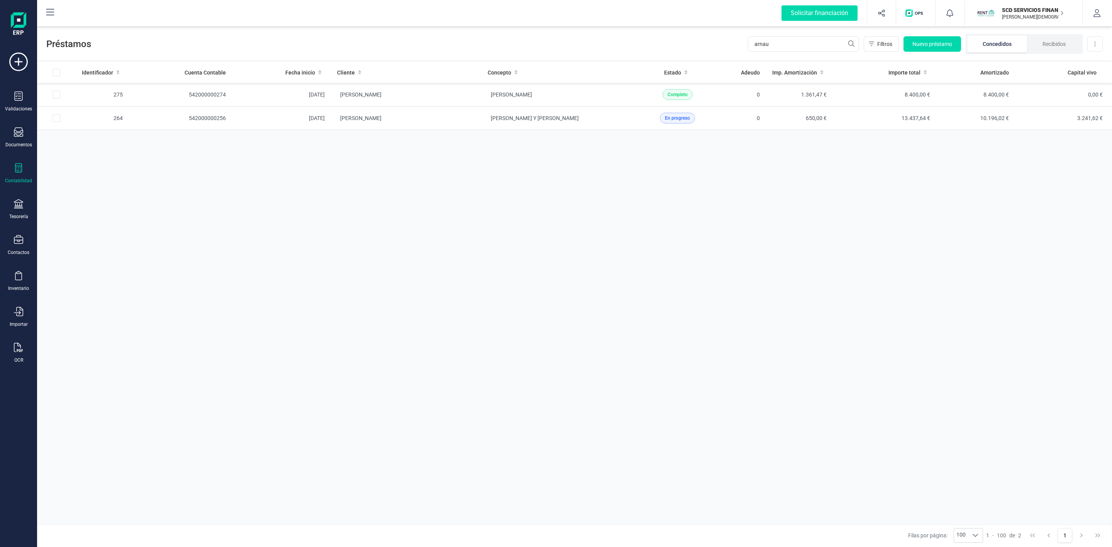
click at [697, 46] on div "Préstamos arnau Filtros Nuevo préstamo Concedidos Recibidos Descargar Excel" at bounding box center [574, 43] width 1075 height 36
type input "VANESA"
click at [410, 146] on td "[PERSON_NAME]" at bounding box center [406, 142] width 151 height 24
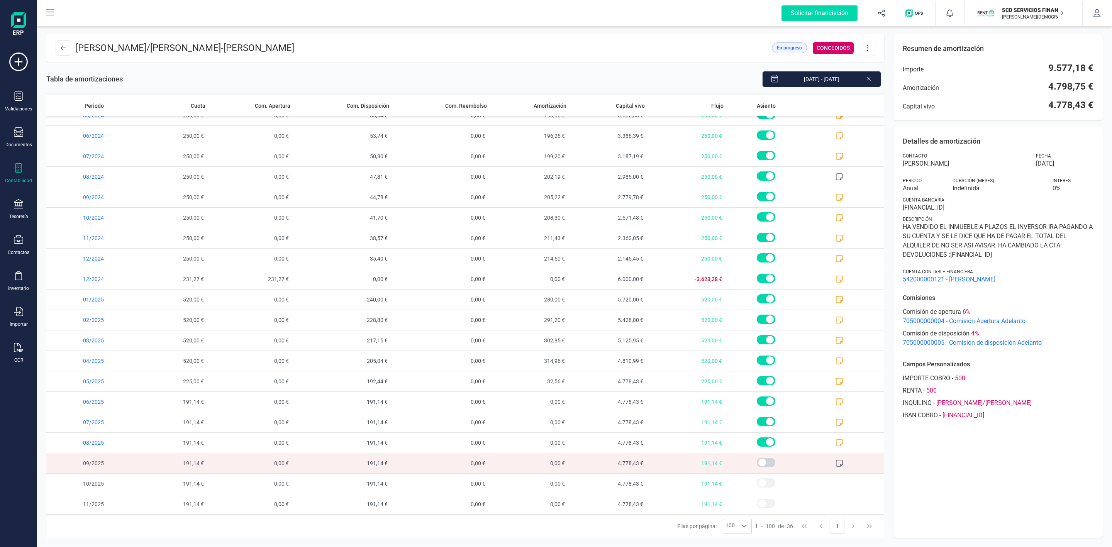
scroll to position [344, 0]
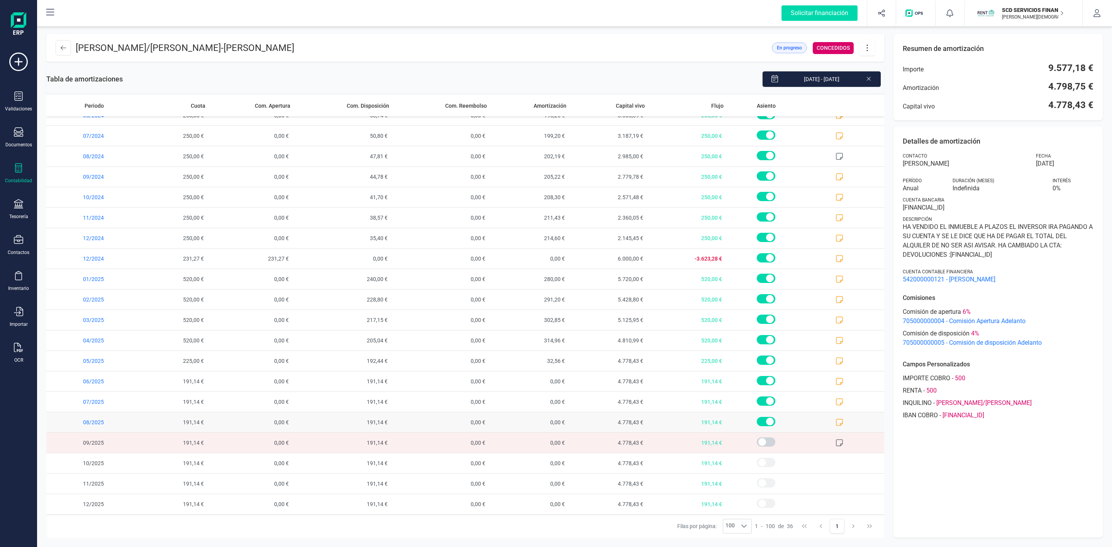
click at [835, 424] on icon at bounding box center [839, 422] width 8 height 8
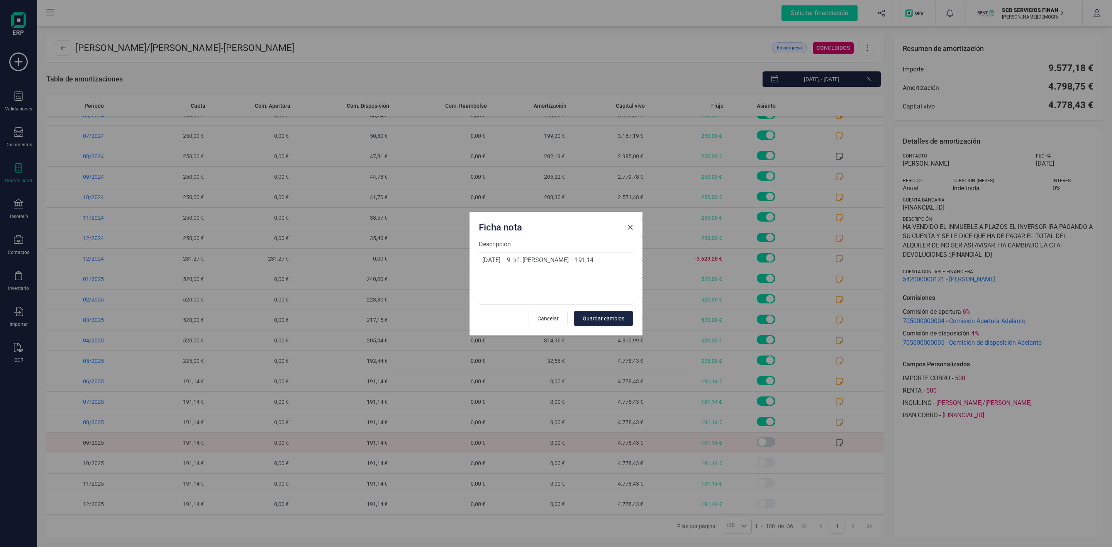
click at [628, 224] on span "Close" at bounding box center [630, 227] width 6 height 6
